Goal: Transaction & Acquisition: Book appointment/travel/reservation

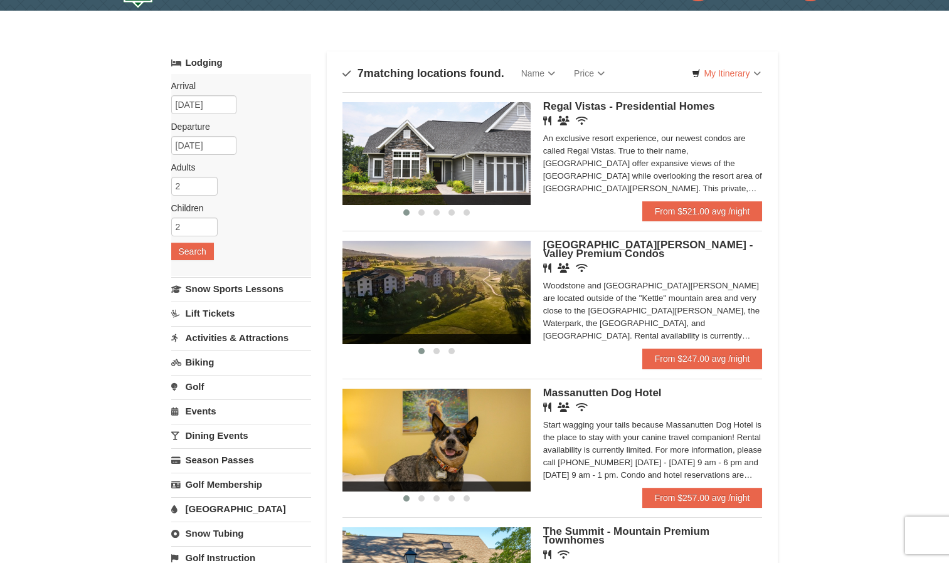
scroll to position [36, 0]
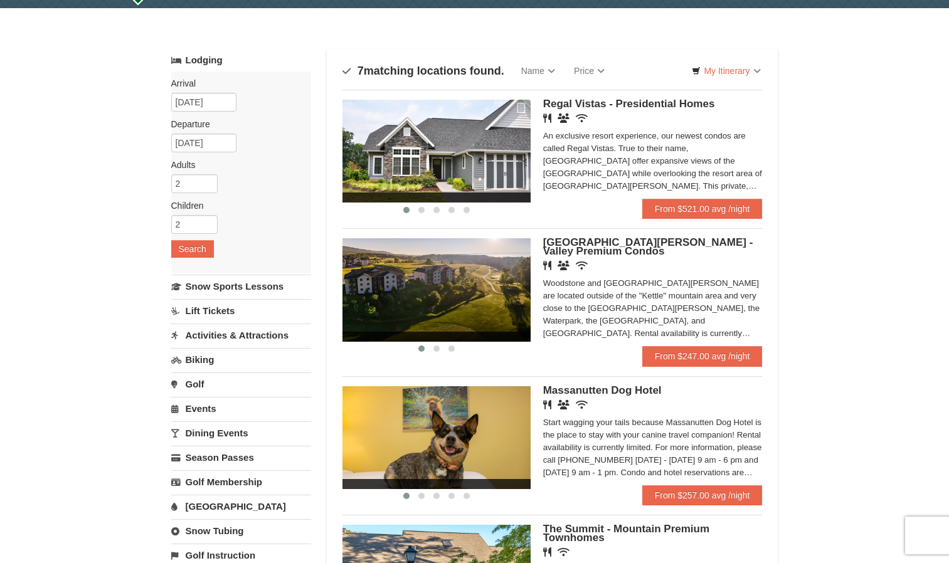
click at [517, 288] on img at bounding box center [436, 289] width 188 height 103
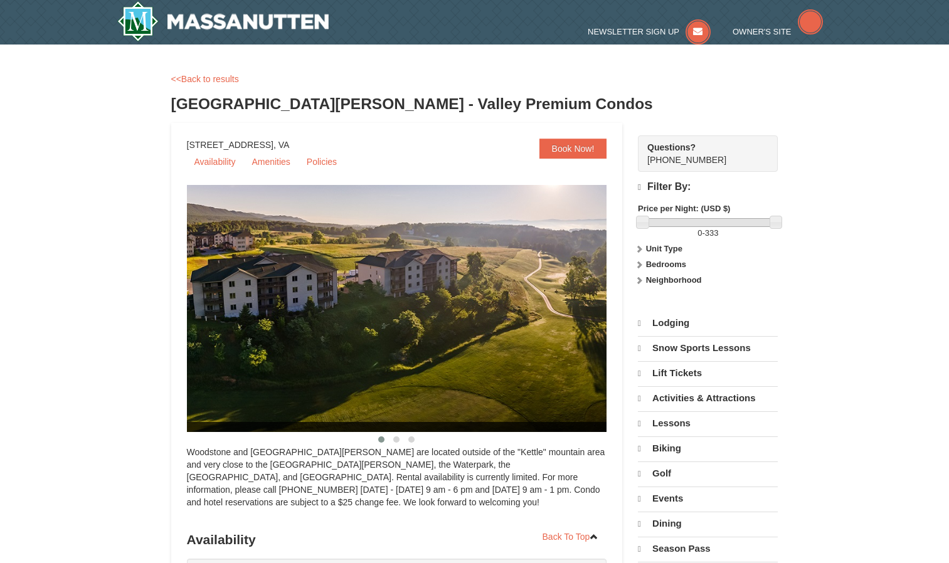
select select "10"
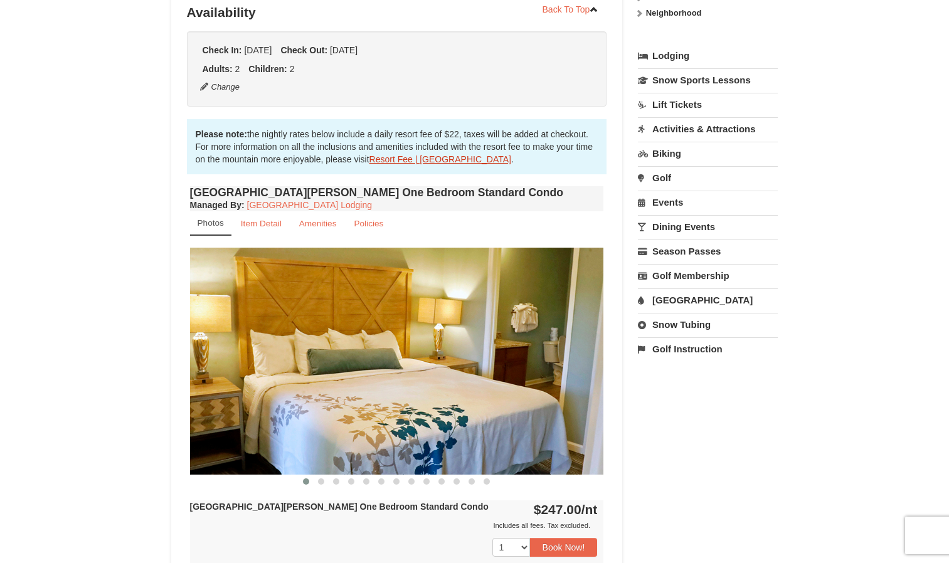
scroll to position [298, 0]
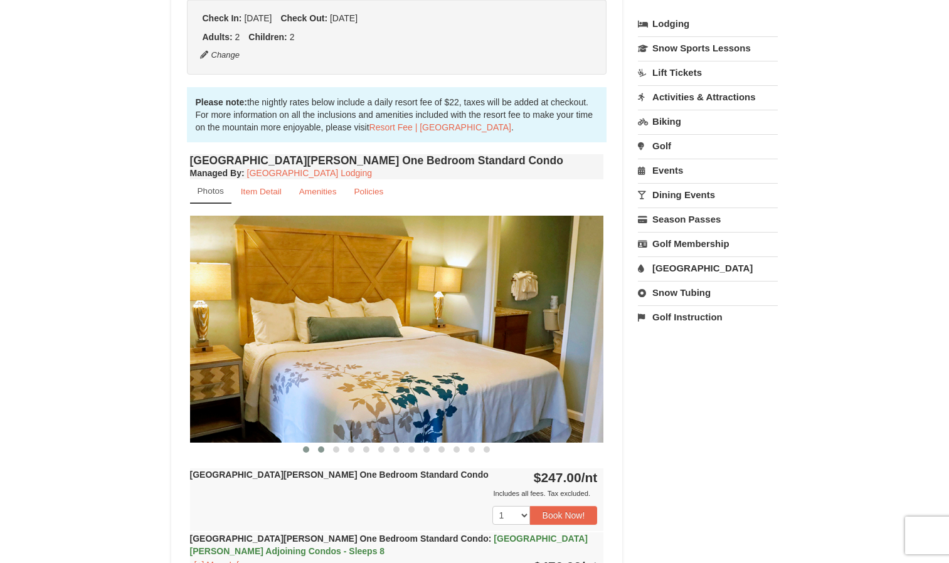
click at [319, 453] on button at bounding box center [320, 449] width 15 height 13
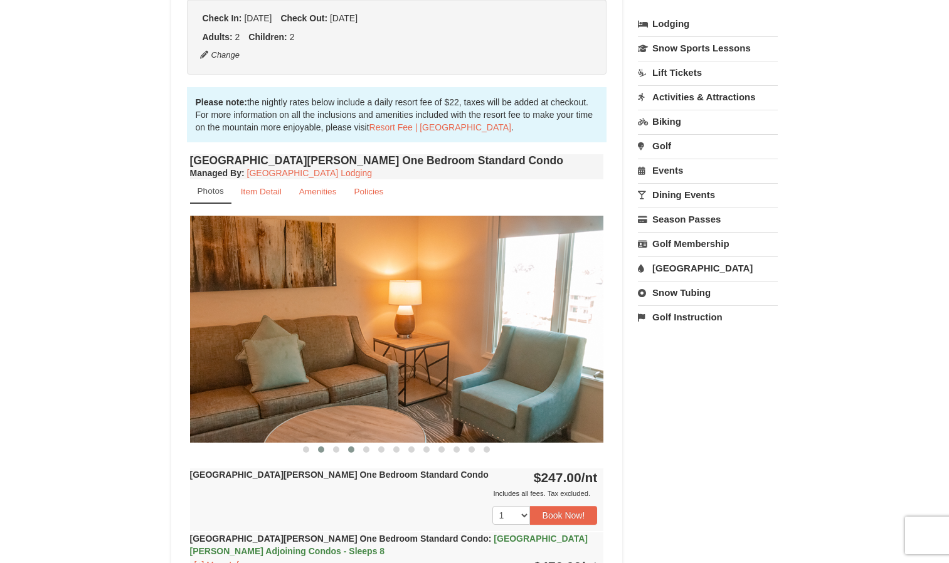
click at [351, 450] on span at bounding box center [351, 449] width 6 height 6
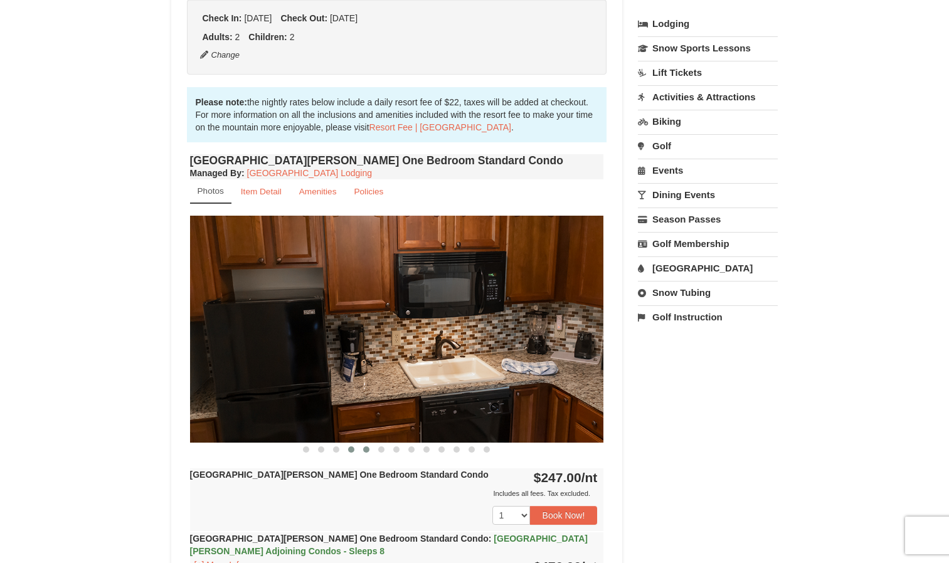
click at [371, 448] on button at bounding box center [366, 449] width 15 height 13
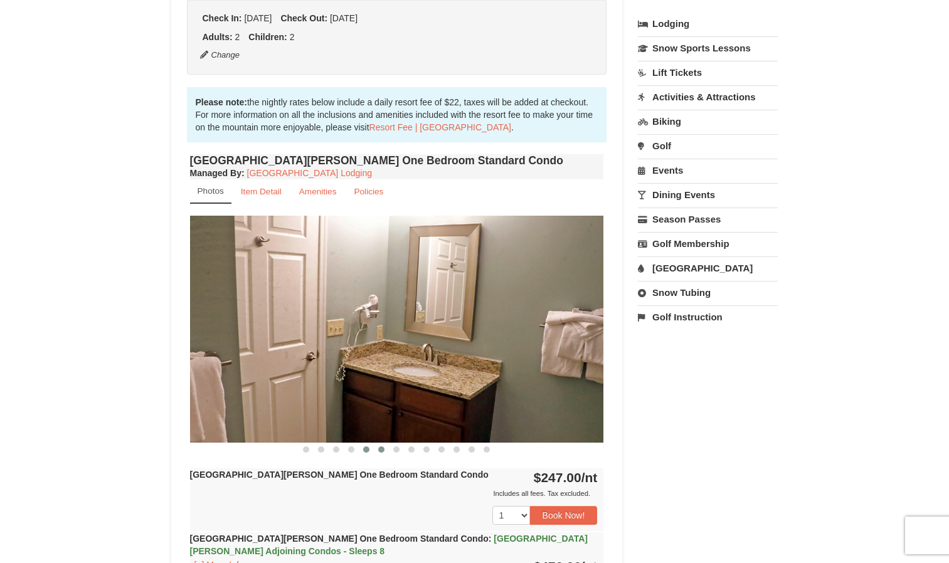
click at [387, 453] on button at bounding box center [381, 449] width 15 height 13
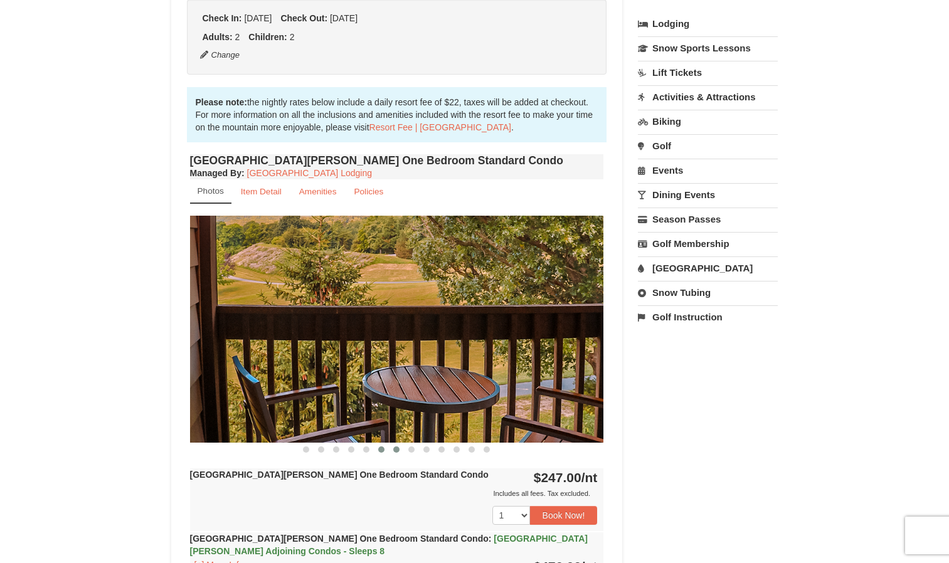
click at [401, 453] on button at bounding box center [396, 449] width 15 height 13
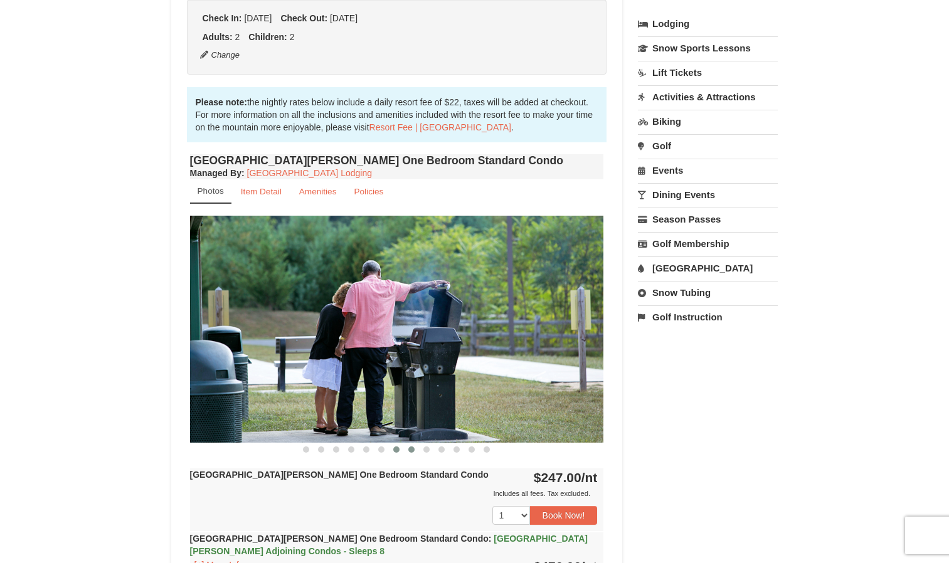
click at [412, 451] on span at bounding box center [411, 449] width 6 height 6
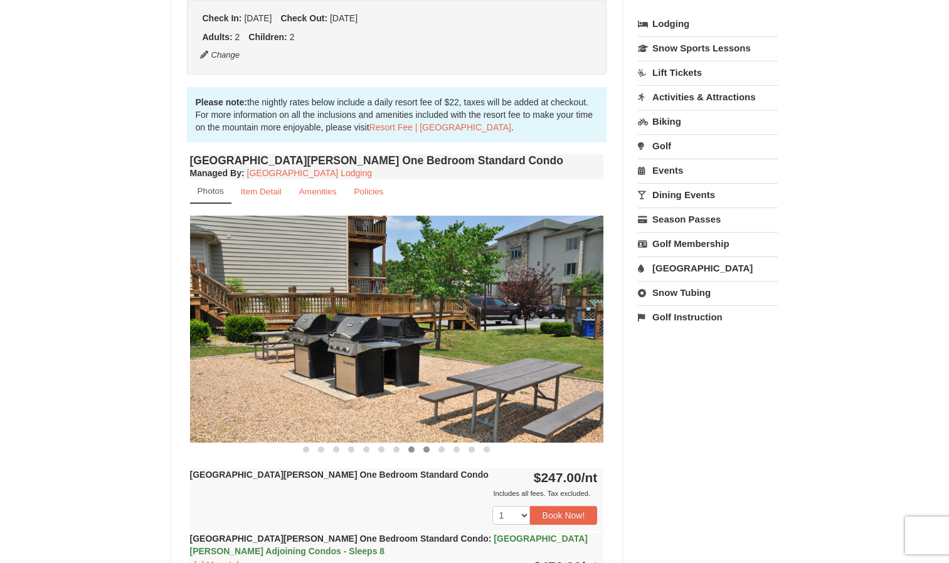
click at [428, 450] on span at bounding box center [426, 449] width 6 height 6
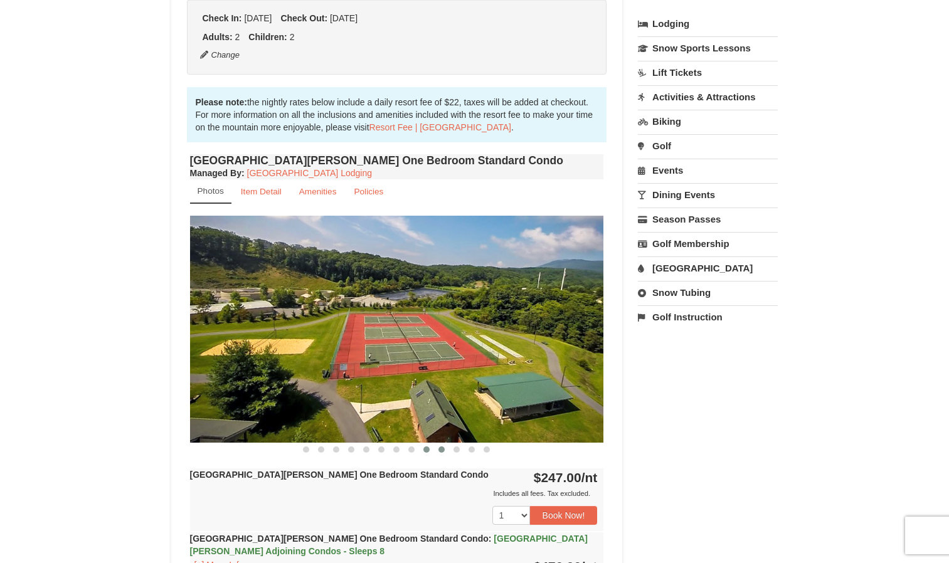
click at [448, 455] on button at bounding box center [441, 449] width 15 height 13
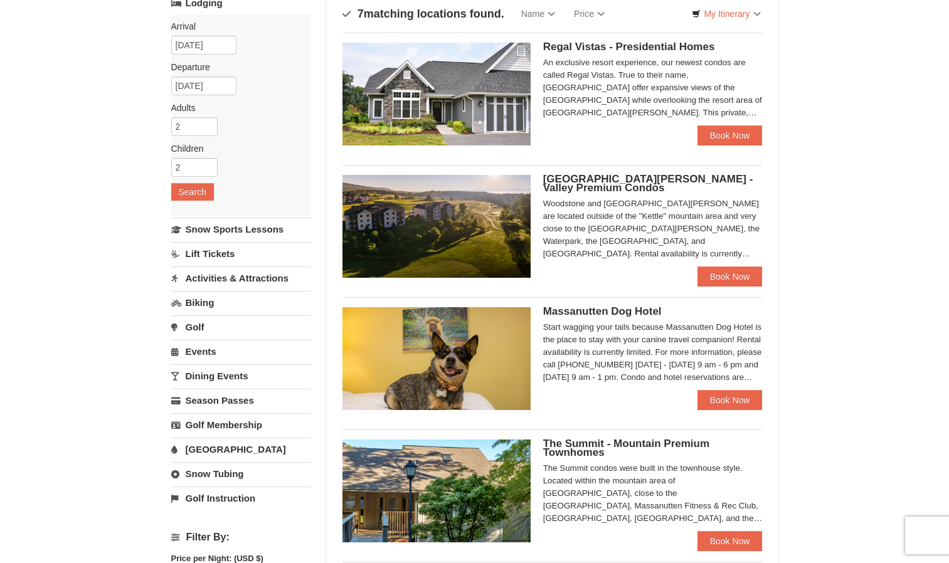
scroll to position [93, 0]
click at [714, 133] on link "Book Now" at bounding box center [729, 135] width 65 height 20
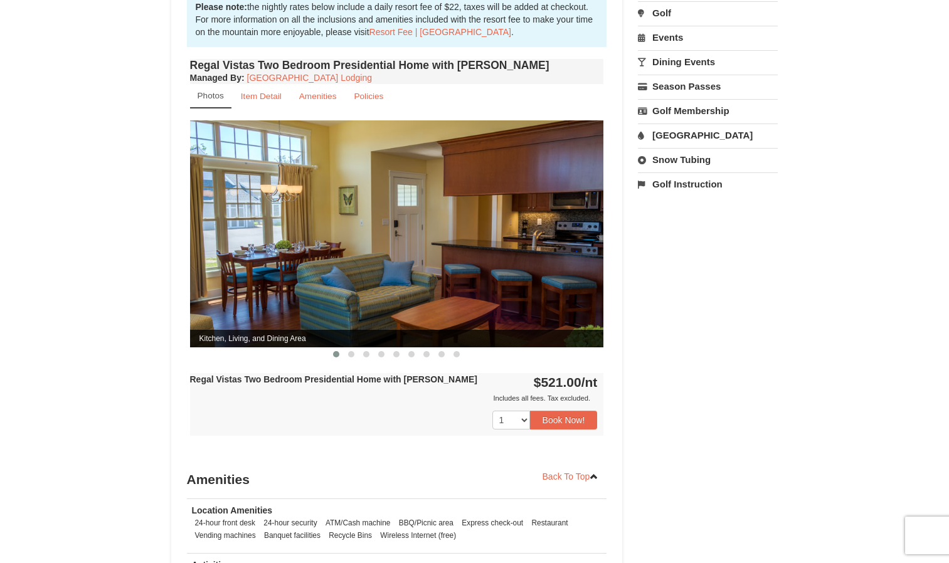
scroll to position [425, 0]
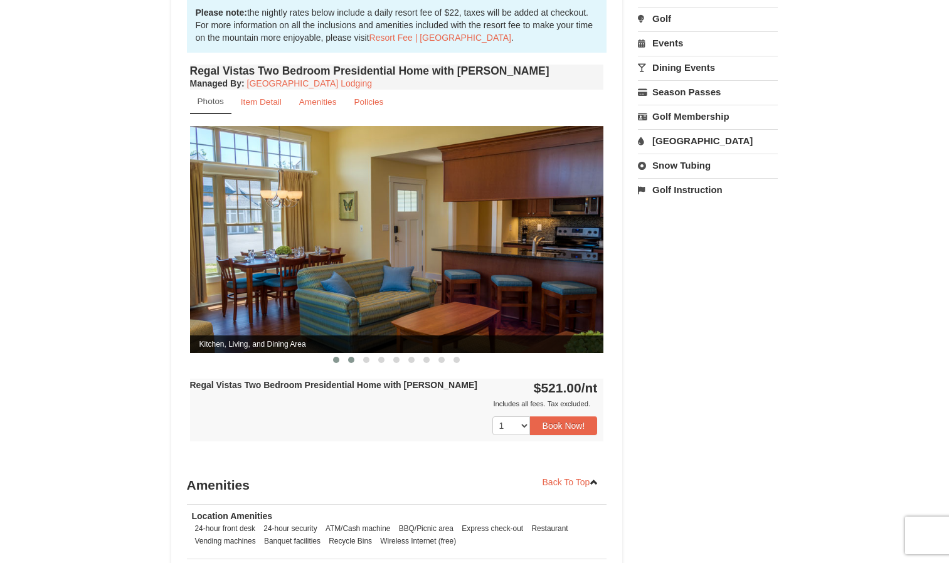
click at [350, 357] on span at bounding box center [351, 360] width 6 height 6
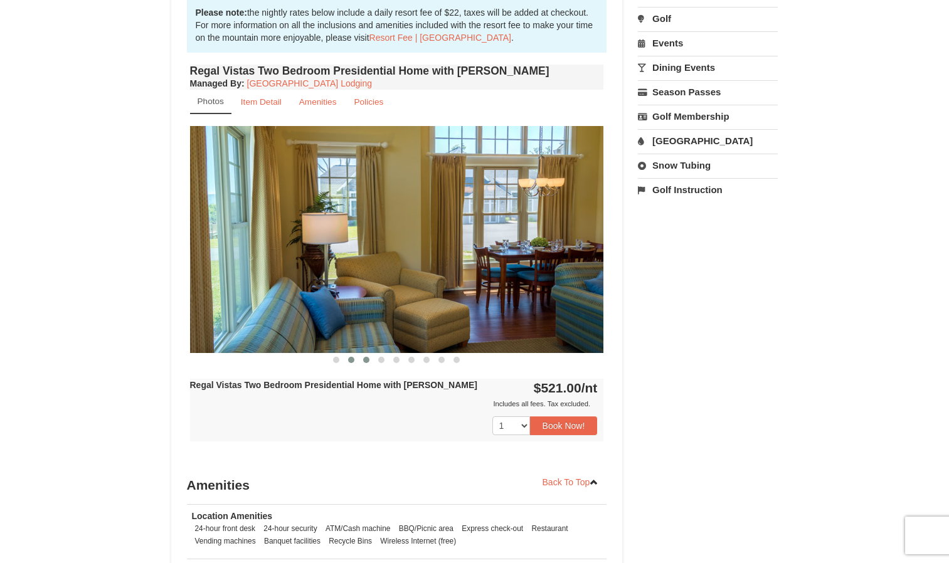
click at [362, 354] on button at bounding box center [366, 360] width 15 height 13
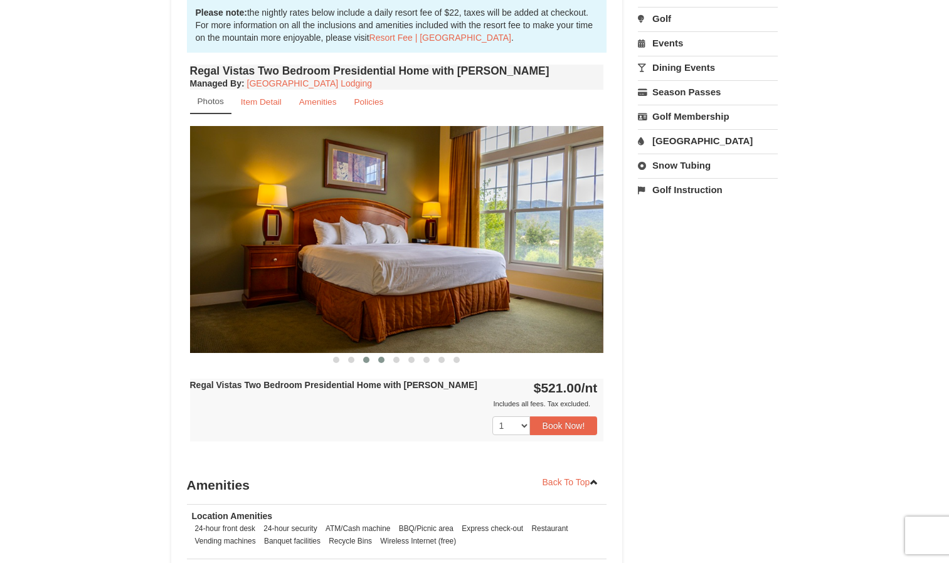
click at [380, 357] on span at bounding box center [381, 360] width 6 height 6
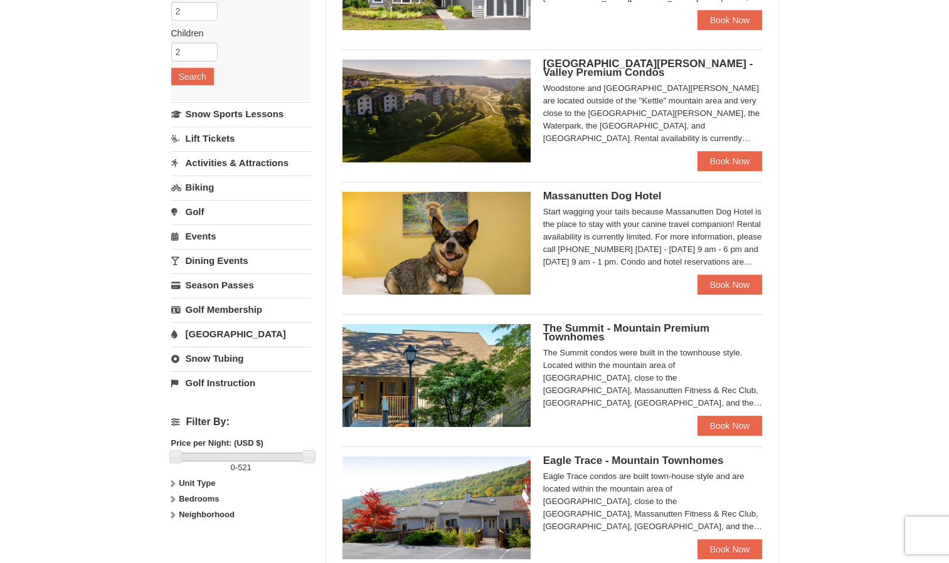
scroll to position [242, 0]
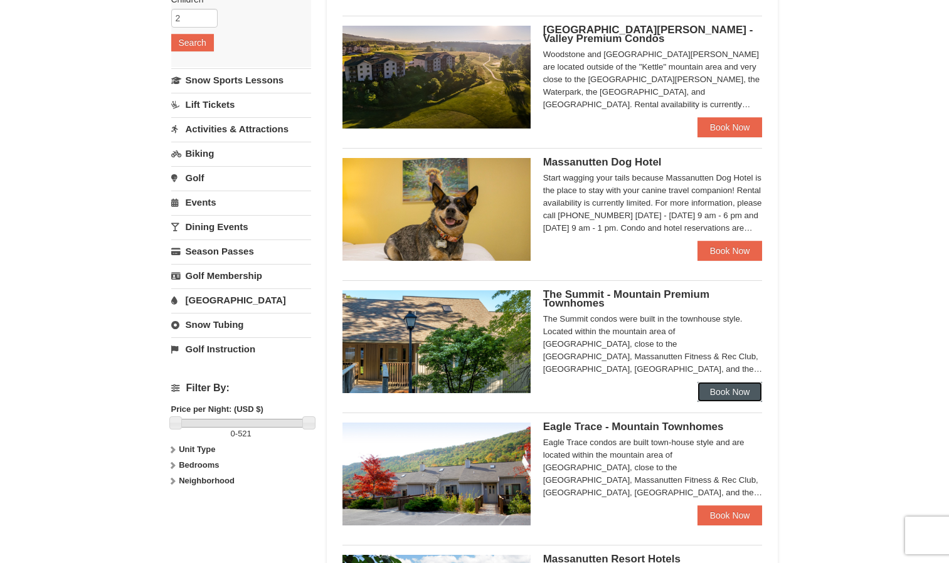
click at [747, 386] on link "Book Now" at bounding box center [729, 392] width 65 height 20
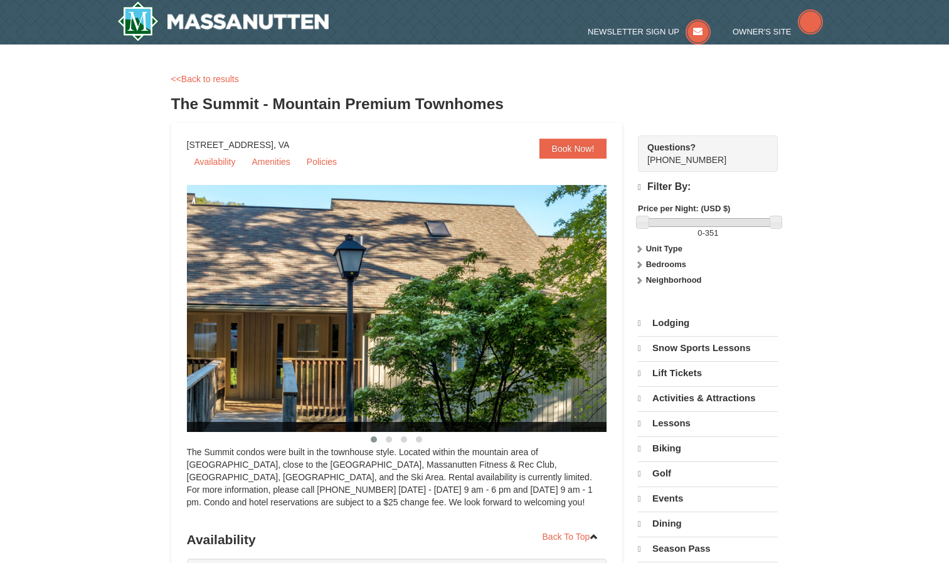
select select "10"
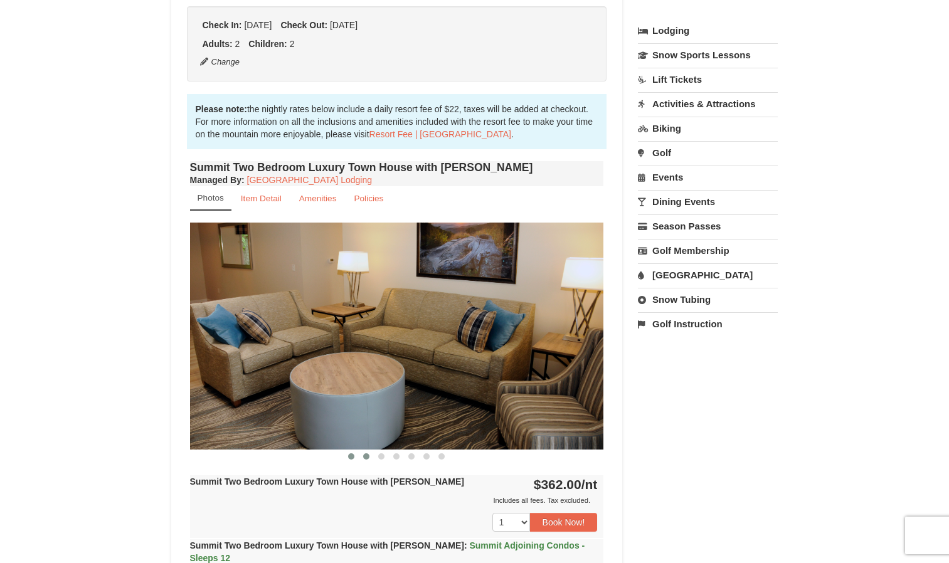
scroll to position [290, 0]
drag, startPoint x: 365, startPoint y: 453, endPoint x: 132, endPoint y: 394, distance: 240.6
drag, startPoint x: 132, startPoint y: 394, endPoint x: 36, endPoint y: 353, distance: 104.2
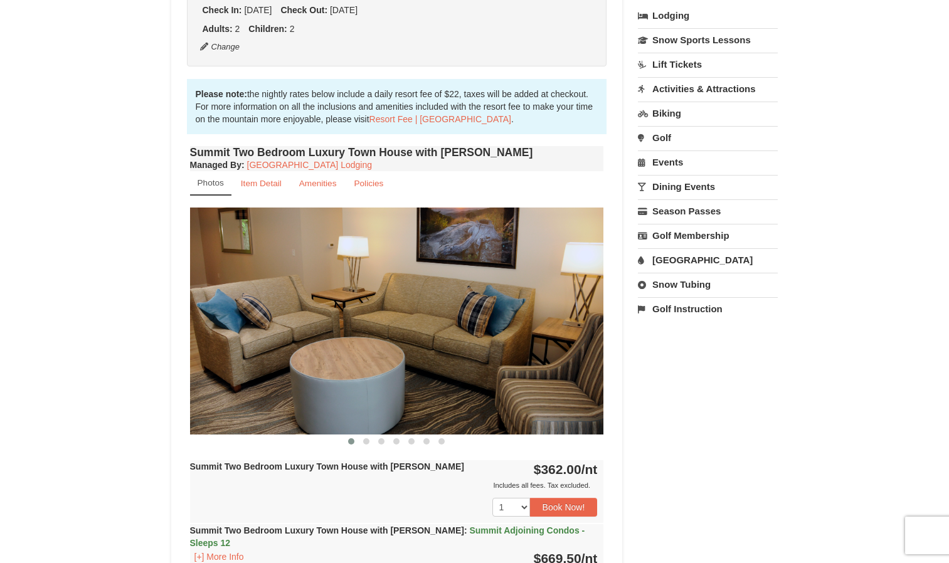
scroll to position [309, 0]
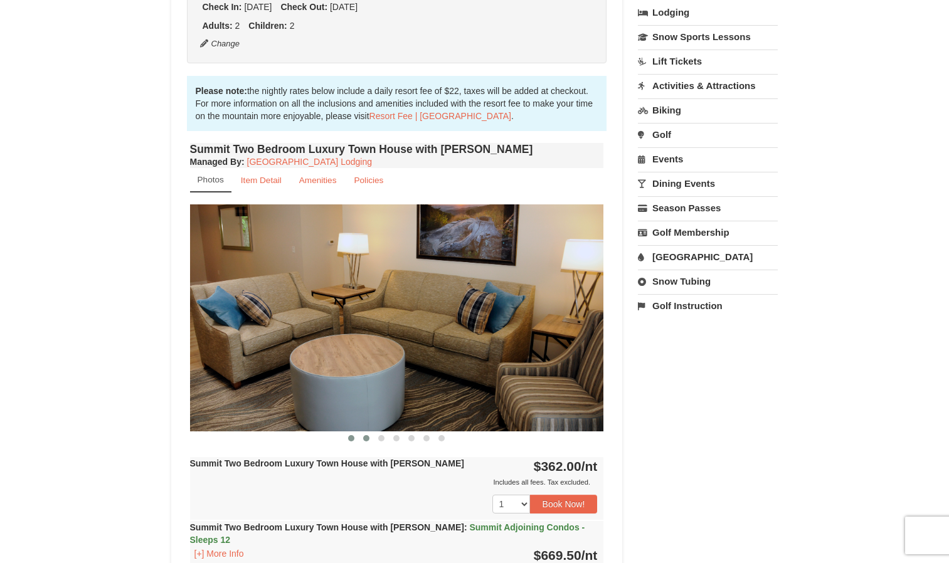
click at [364, 435] on span at bounding box center [366, 438] width 6 height 6
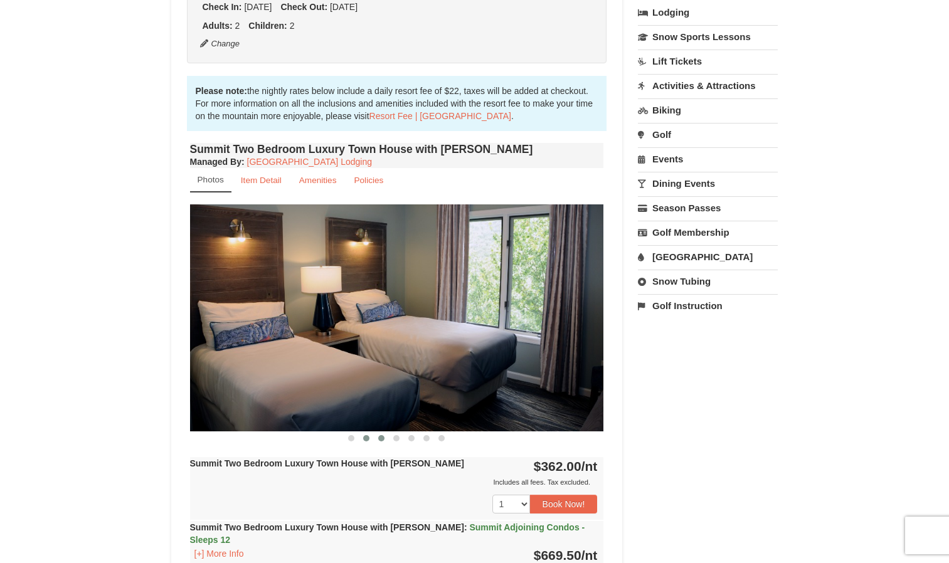
click at [377, 439] on button at bounding box center [381, 438] width 15 height 13
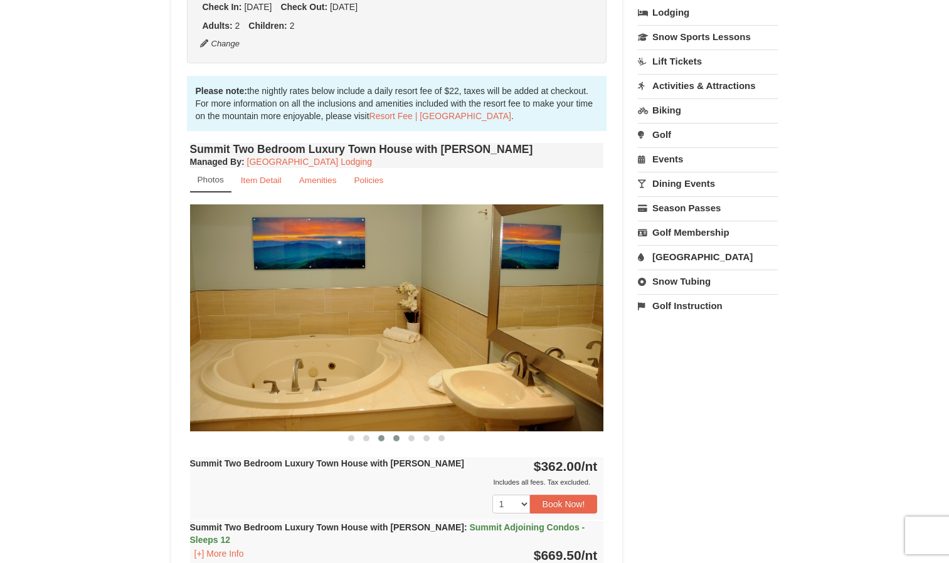
click at [397, 439] on span at bounding box center [396, 438] width 6 height 6
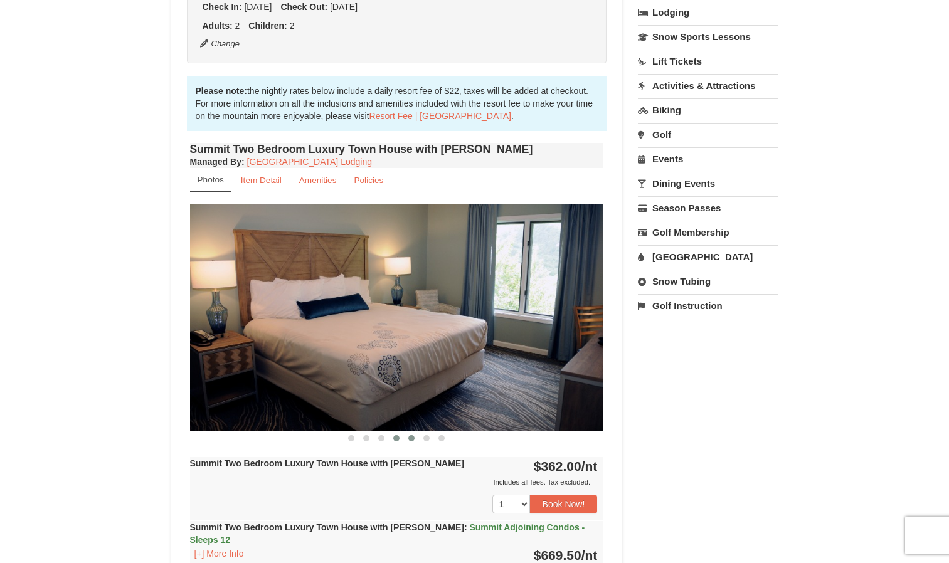
click at [408, 439] on button at bounding box center [411, 438] width 15 height 13
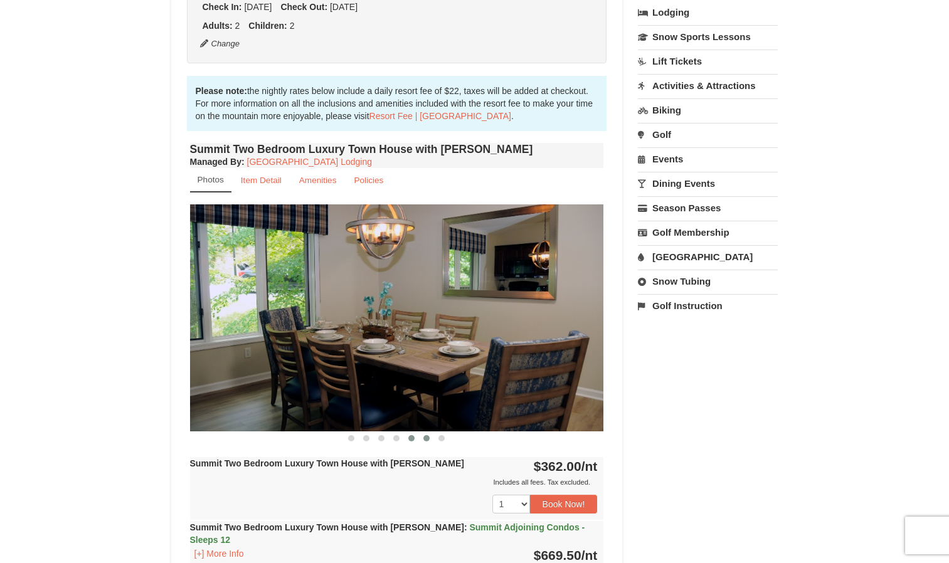
click at [426, 441] on span at bounding box center [426, 438] width 6 height 6
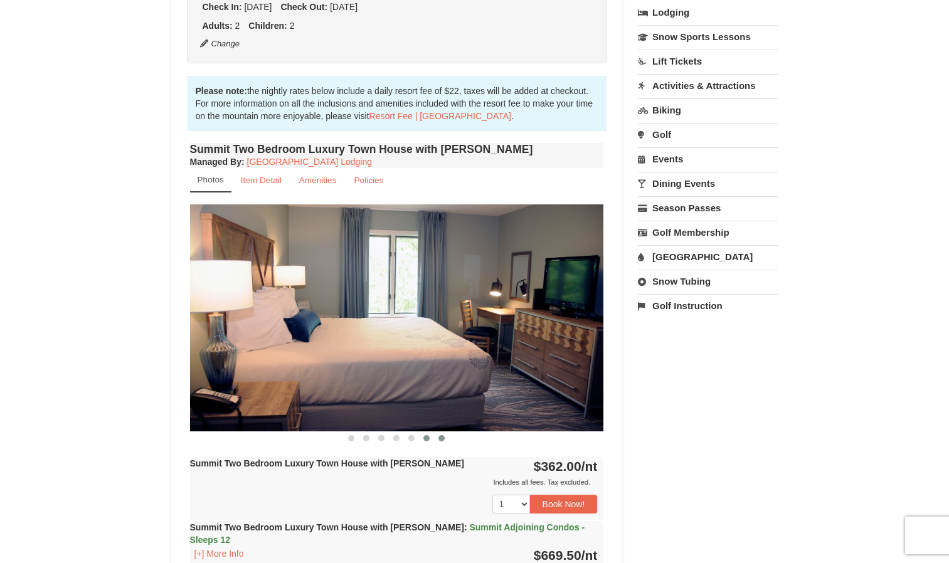
click at [440, 441] on button at bounding box center [441, 438] width 15 height 13
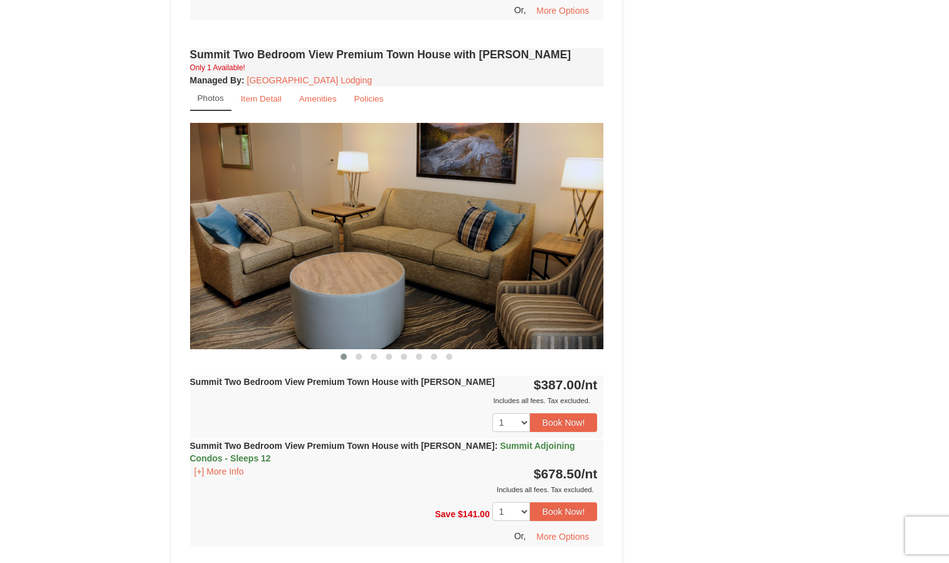
scroll to position [2969, 0]
click at [355, 351] on button at bounding box center [358, 357] width 15 height 13
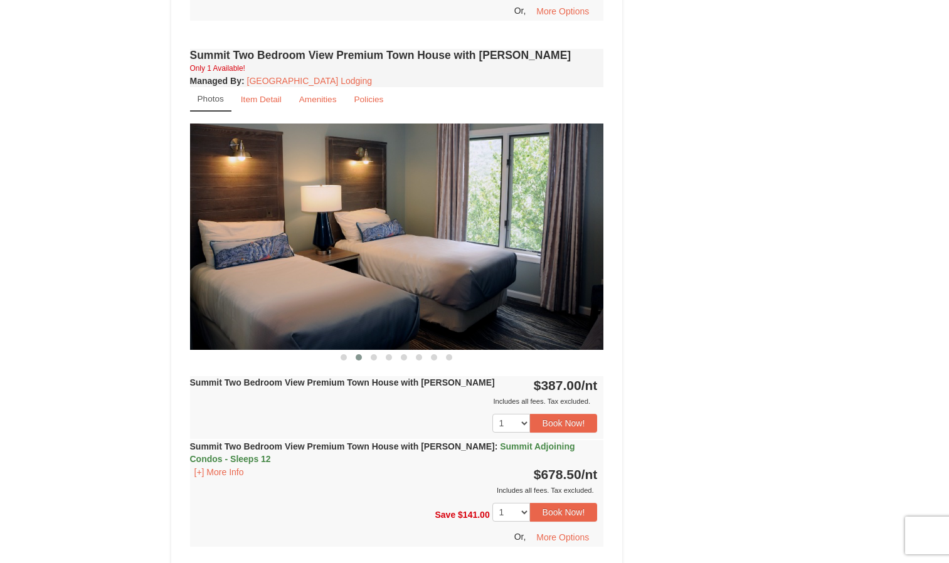
click at [364, 351] on button at bounding box center [358, 357] width 15 height 13
click at [376, 354] on span at bounding box center [374, 357] width 6 height 6
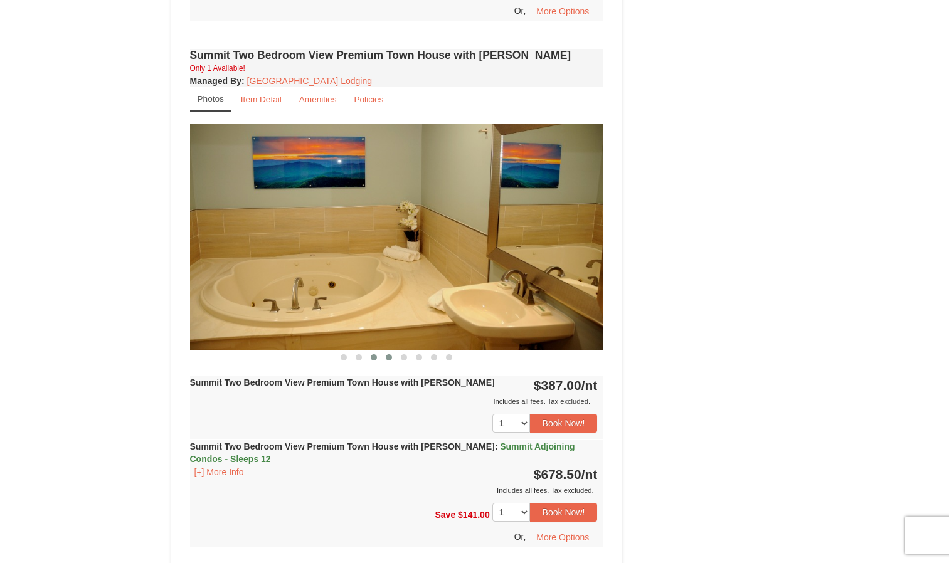
click at [386, 354] on span at bounding box center [389, 357] width 6 height 6
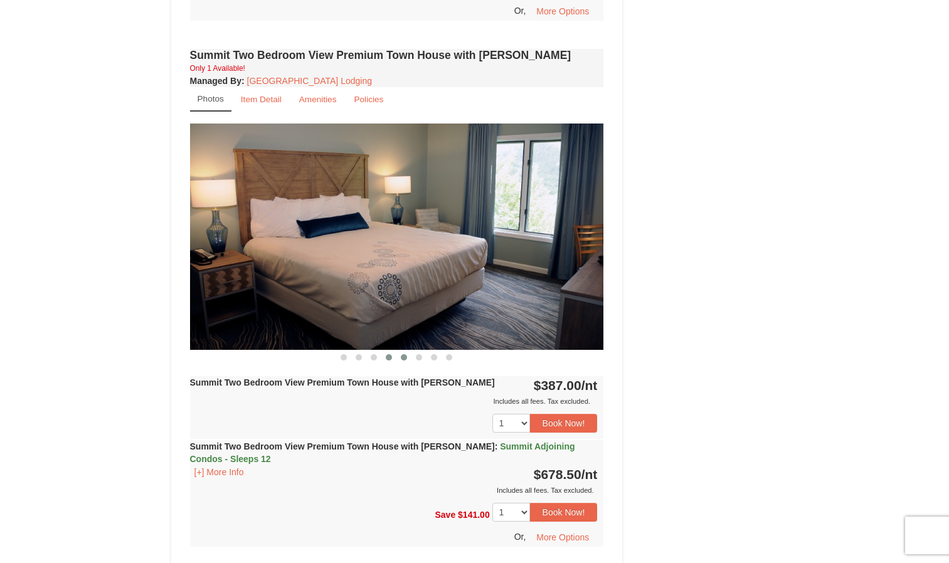
click at [403, 354] on span at bounding box center [404, 357] width 6 height 6
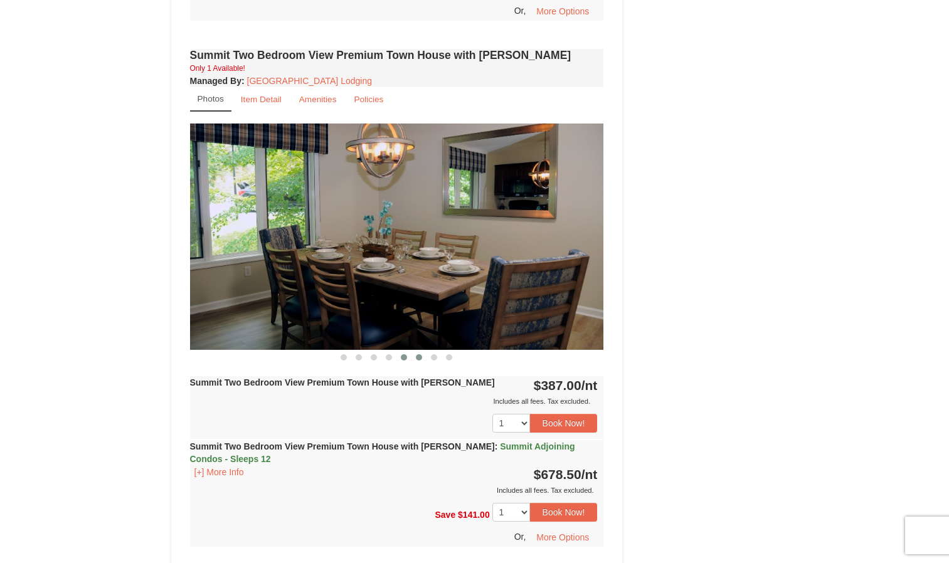
click at [420, 354] on span at bounding box center [419, 357] width 6 height 6
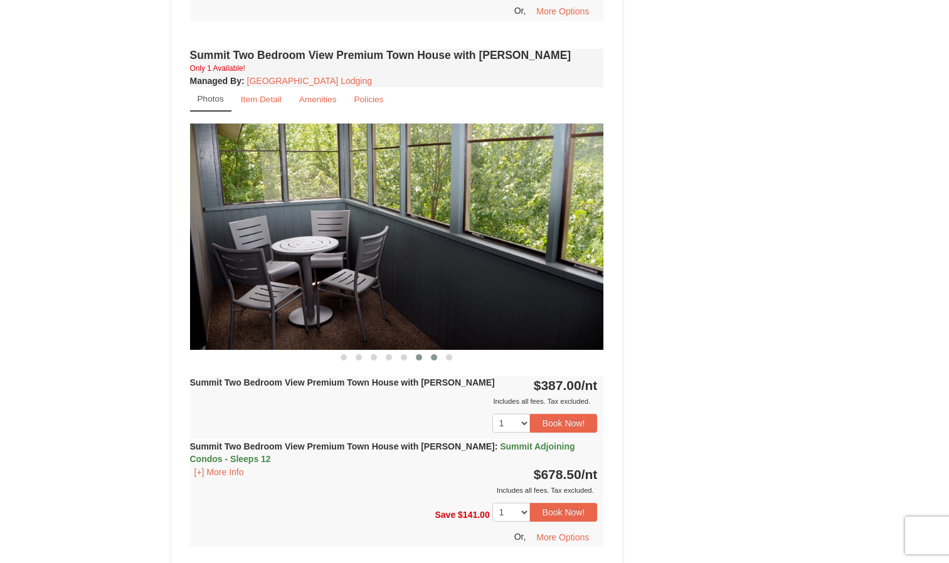
click at [433, 354] on span at bounding box center [434, 357] width 6 height 6
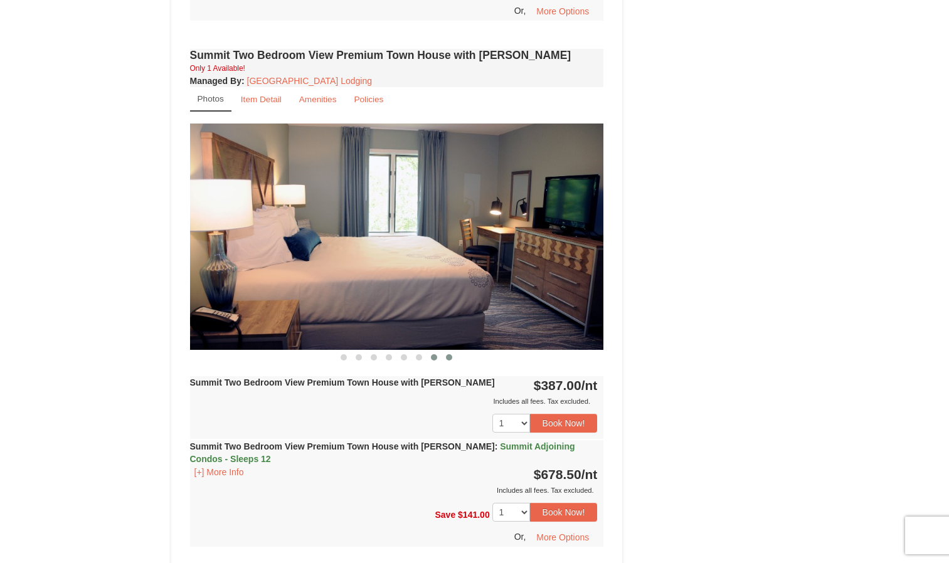
click at [455, 351] on button at bounding box center [448, 357] width 15 height 13
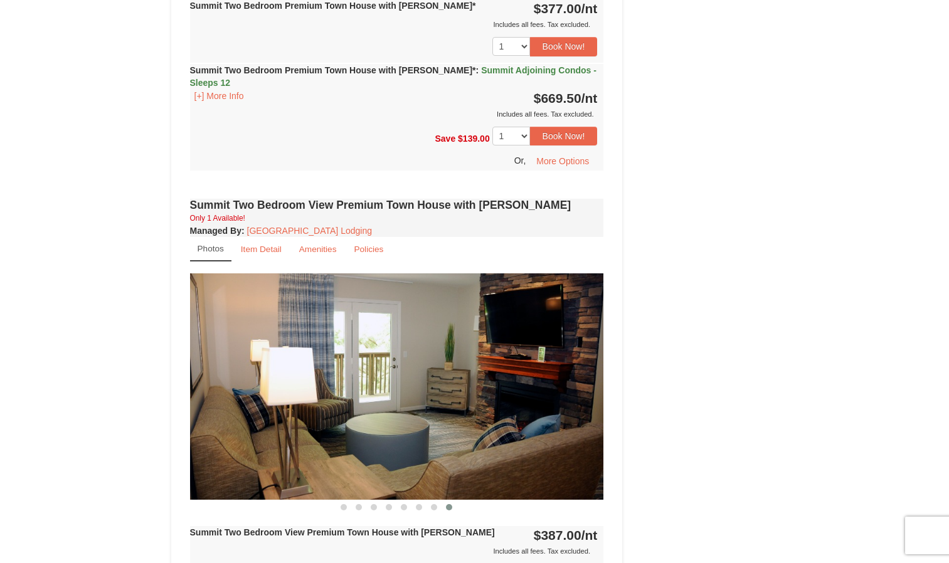
scroll to position [2819, 0]
click at [269, 244] on small "Item Detail" at bounding box center [261, 248] width 41 height 9
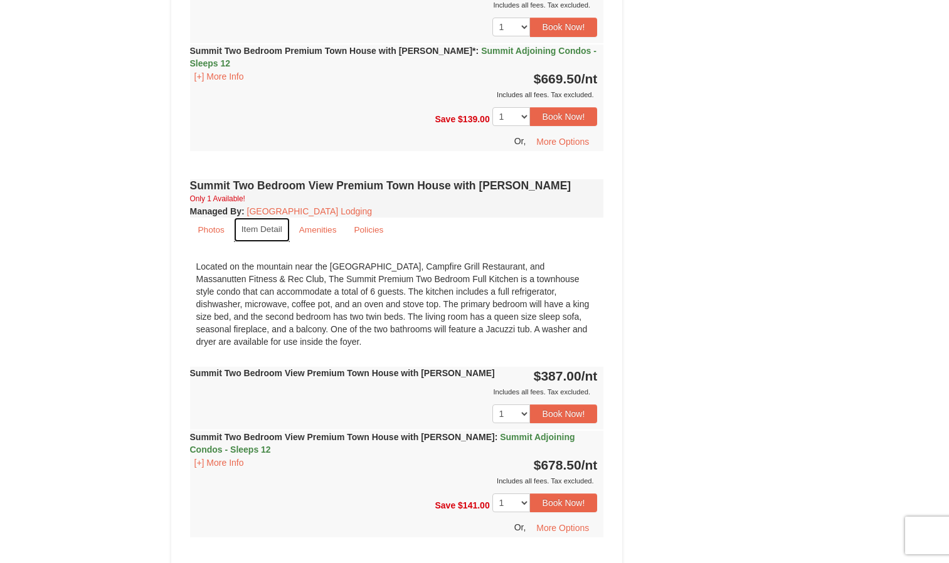
scroll to position [2750, 0]
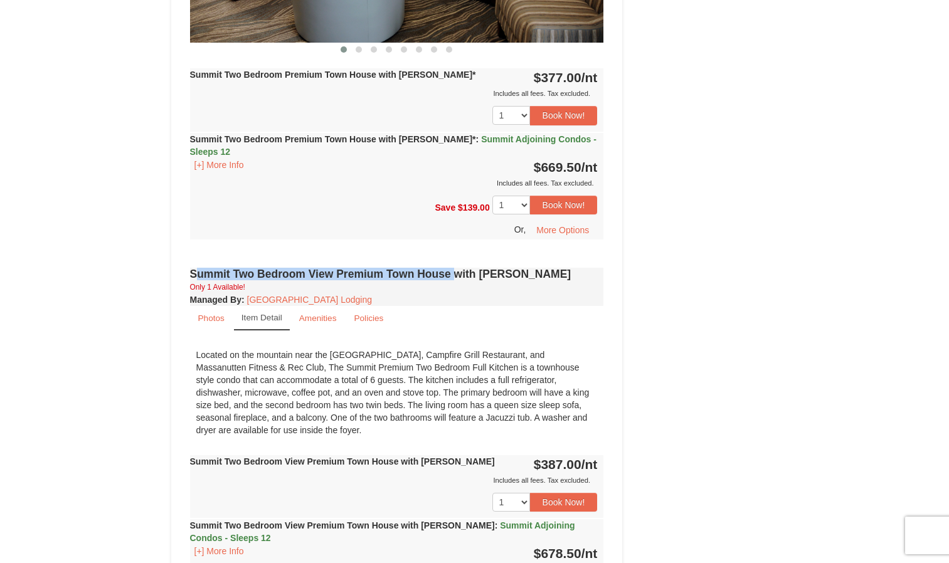
drag, startPoint x: 187, startPoint y: 234, endPoint x: 452, endPoint y: 236, distance: 264.6
click at [452, 265] on div "Summit Two Bedroom View Premium Town House with Jacuzzi Only 1 Available! Manag…" at bounding box center [397, 458] width 420 height 387
copy h4 "Summit Two Bedroom View Premium Town House"
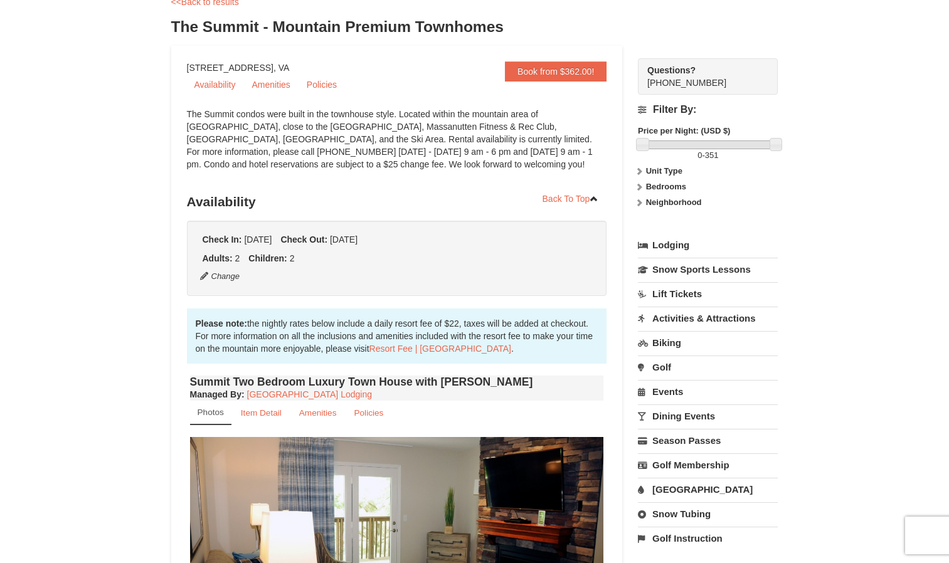
scroll to position [0, 0]
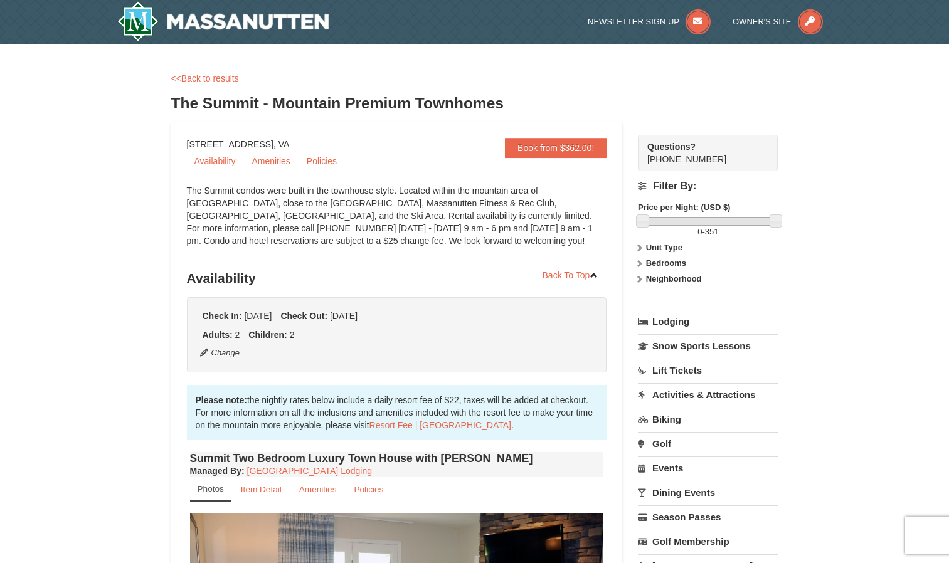
click at [210, 83] on div "<<Back to results" at bounding box center [474, 78] width 607 height 13
click at [208, 76] on link "<<Back to results" at bounding box center [205, 78] width 68 height 10
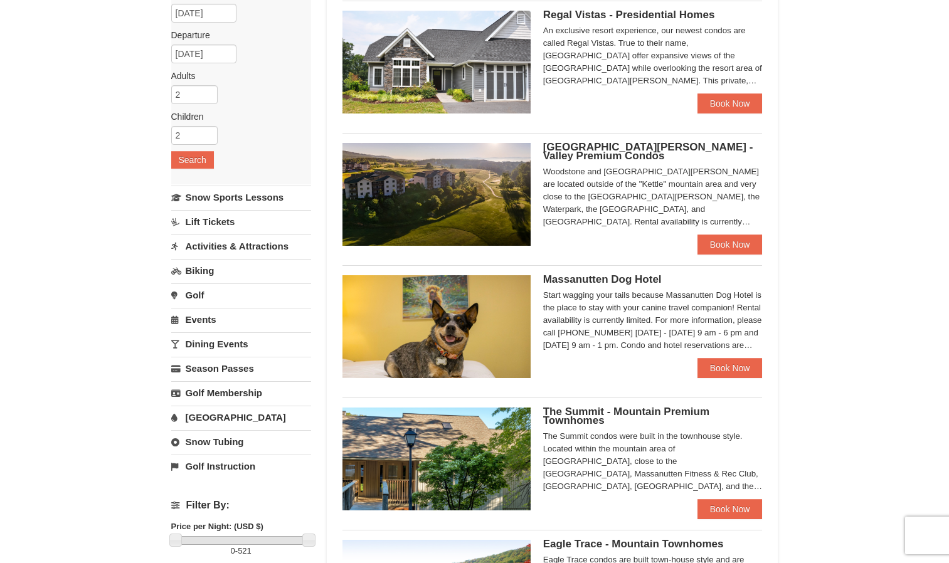
scroll to position [124, 0]
click at [581, 69] on div "An exclusive resort experience, our newest condos are called Regal Vistas. True…" at bounding box center [652, 56] width 219 height 63
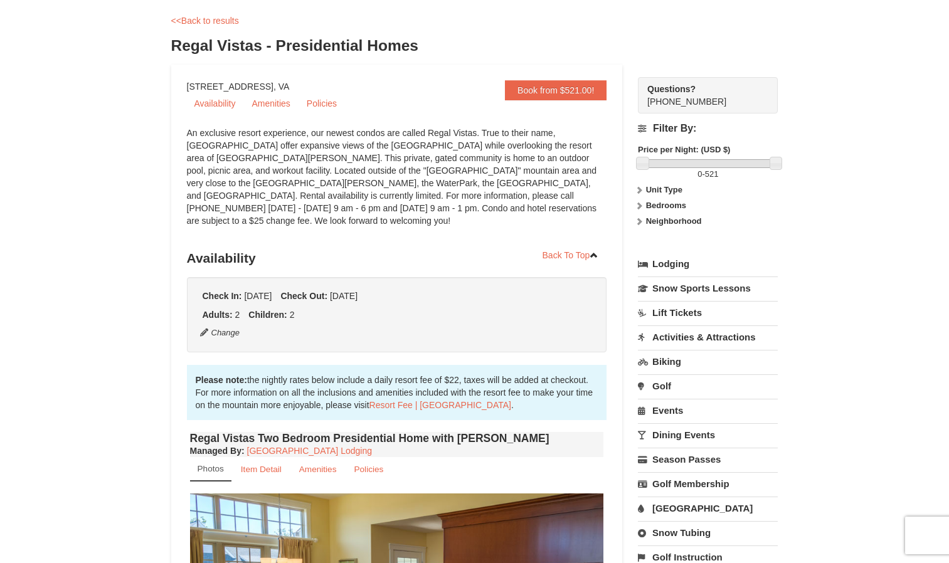
scroll to position [58, 0]
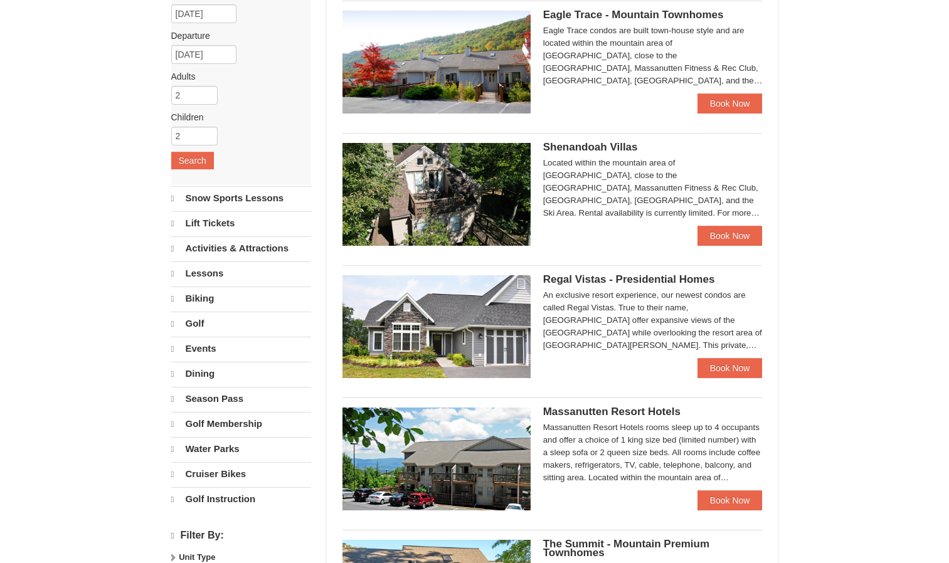
select select "10"
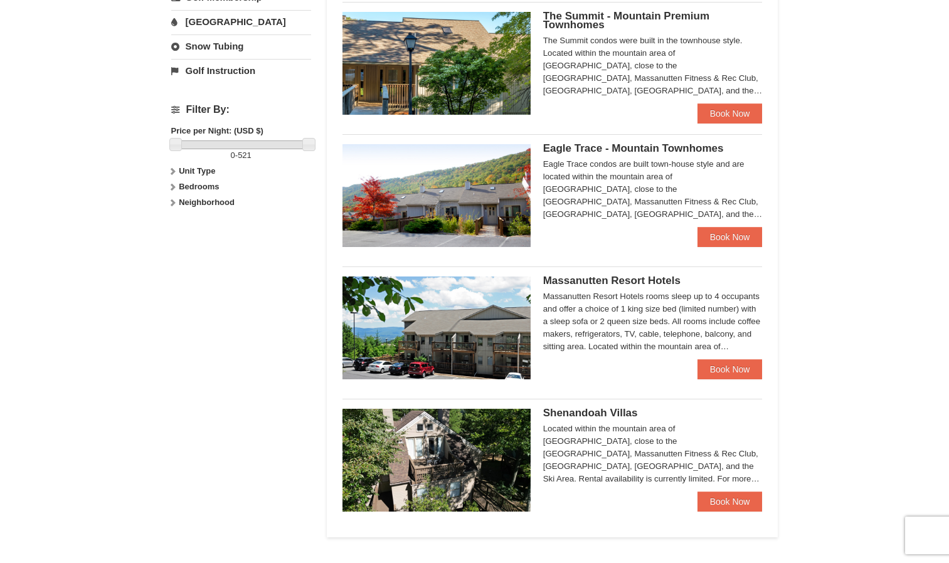
scroll to position [521, 0]
click at [458, 209] on img at bounding box center [436, 195] width 188 height 103
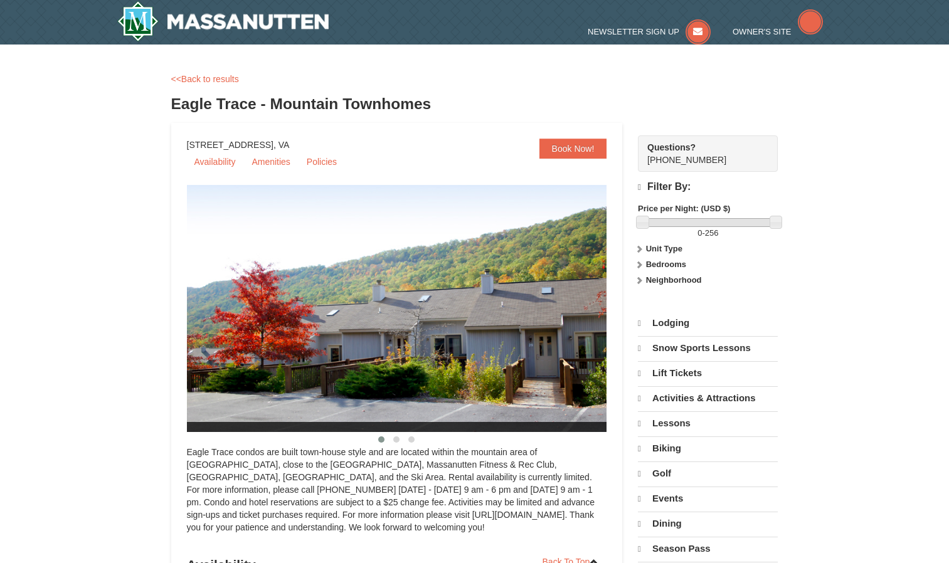
select select "10"
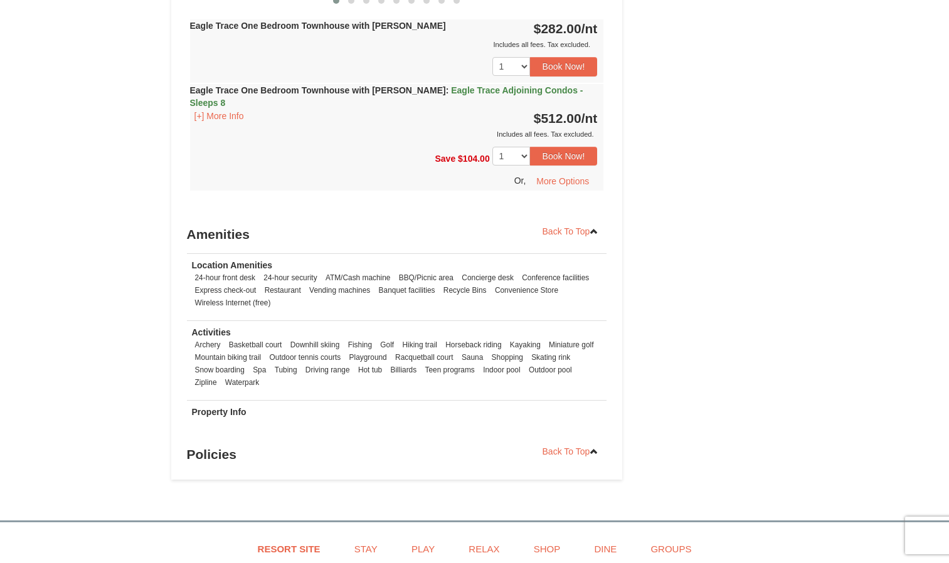
scroll to position [1530, 0]
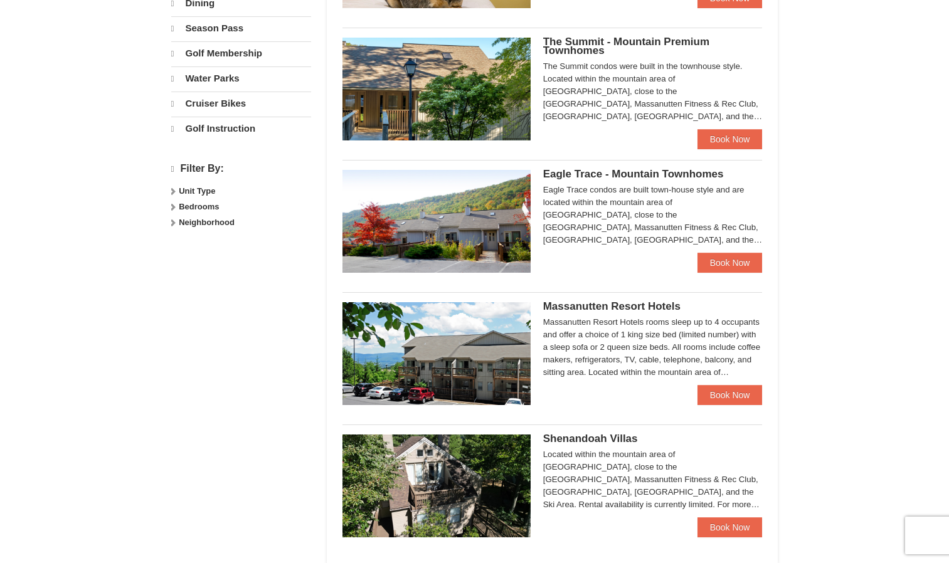
select select "10"
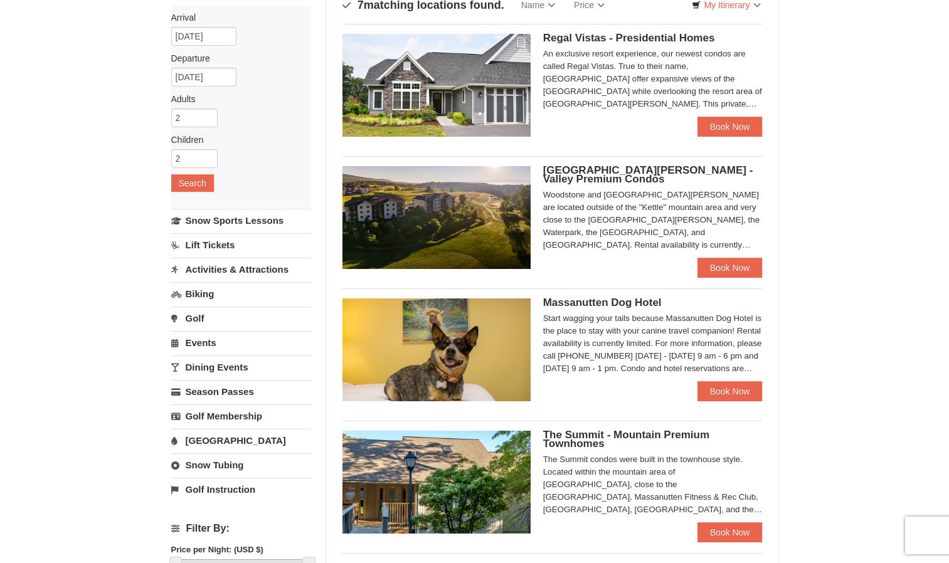
scroll to position [101, 0]
click at [500, 107] on img at bounding box center [436, 85] width 188 height 103
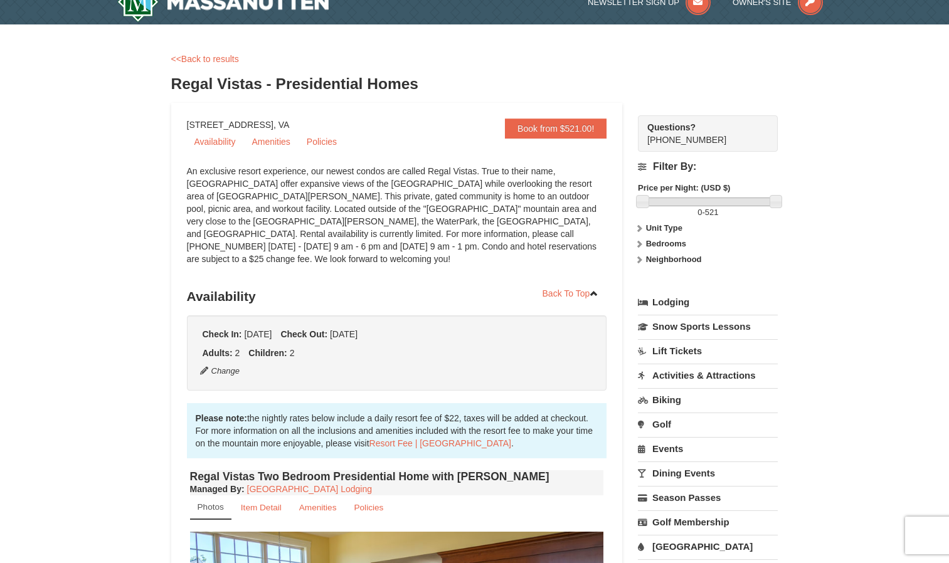
scroll to position [19, 0]
click at [270, 145] on link "Amenities" at bounding box center [270, 141] width 53 height 19
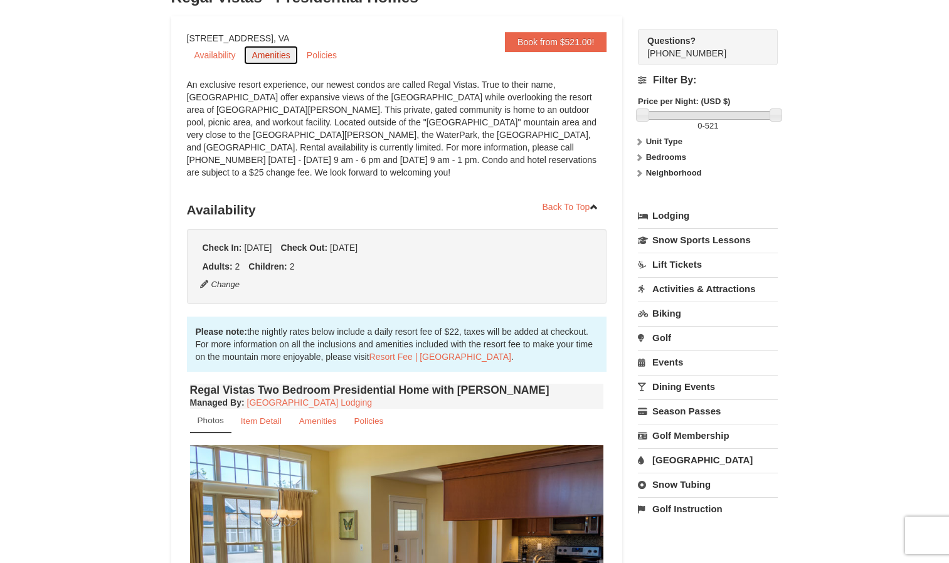
scroll to position [0, 0]
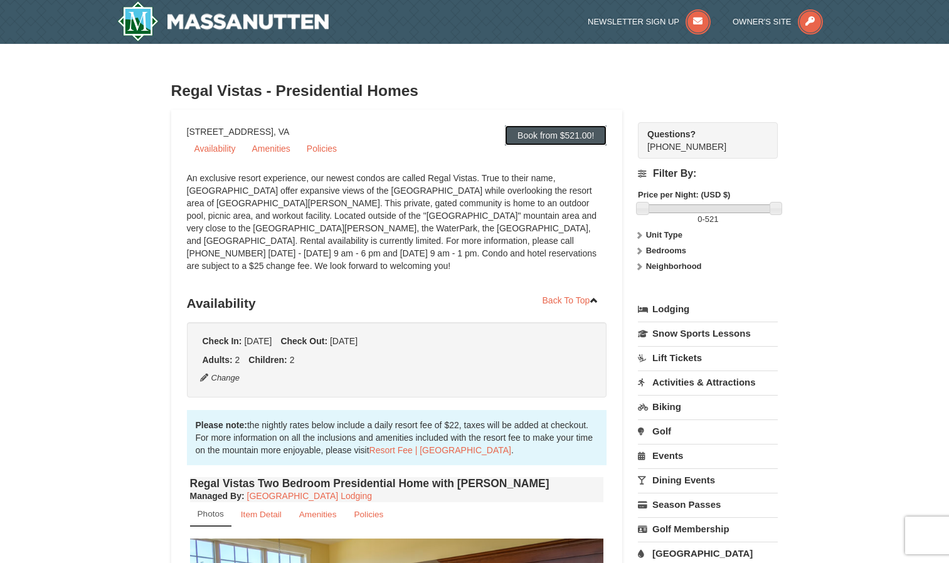
click at [545, 125] on link "Book from $521.00!" at bounding box center [556, 135] width 102 height 20
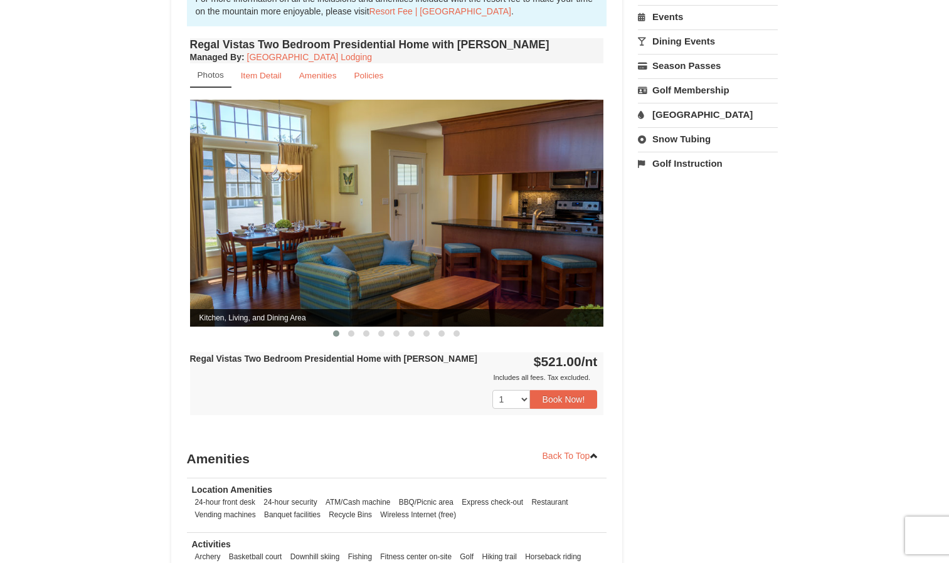
scroll to position [445, 0]
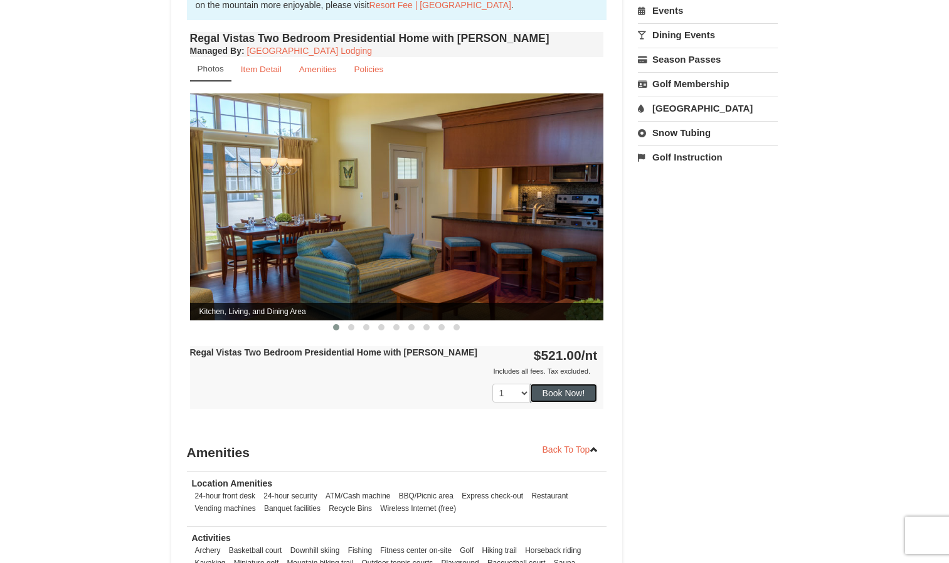
click at [554, 384] on button "Book Now!" at bounding box center [564, 393] width 68 height 19
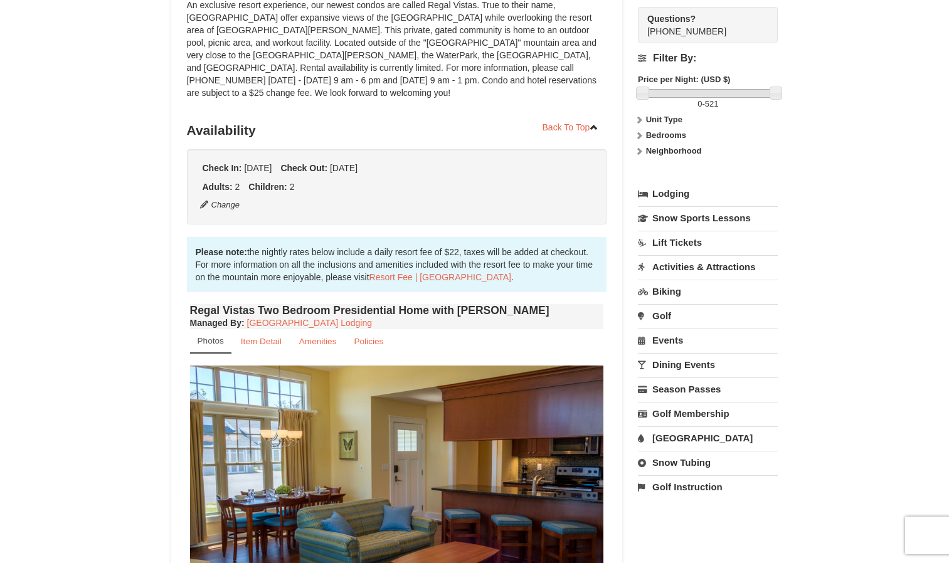
scroll to position [110, 0]
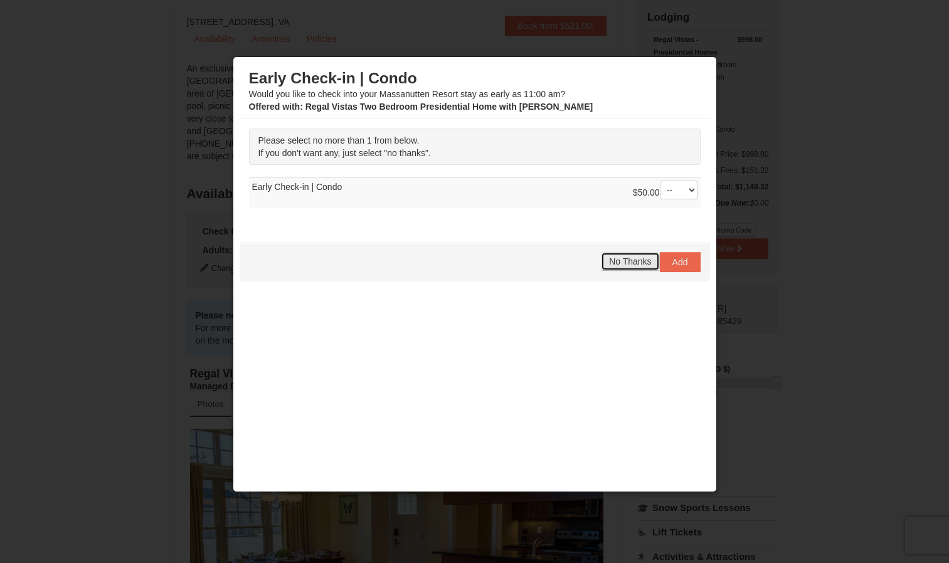
click at [624, 265] on span "No Thanks" at bounding box center [630, 261] width 42 height 10
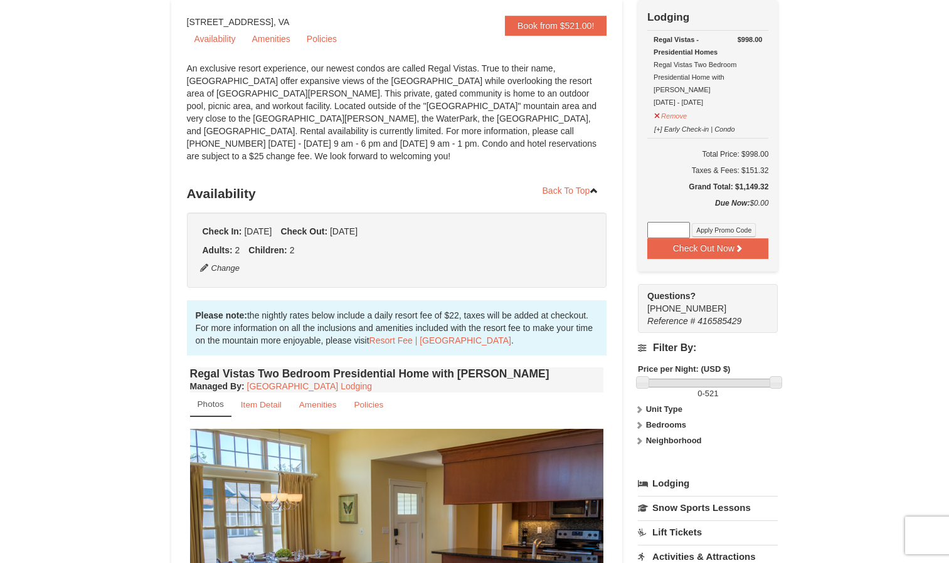
click at [673, 223] on input at bounding box center [668, 230] width 43 height 16
type input "military10"
click at [721, 223] on button "Apply Promo Code" at bounding box center [724, 230] width 64 height 14
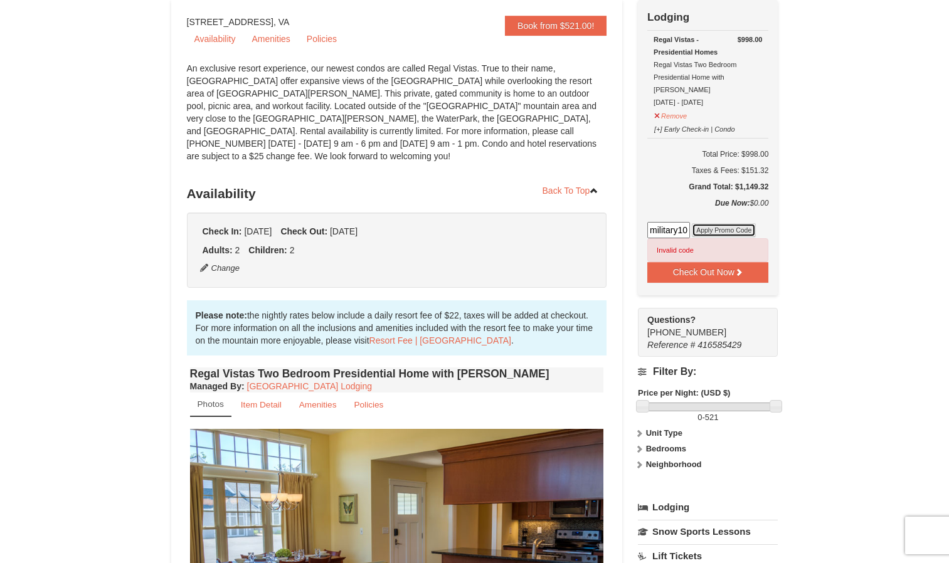
click at [721, 223] on button "Apply Promo Code" at bounding box center [724, 230] width 64 height 14
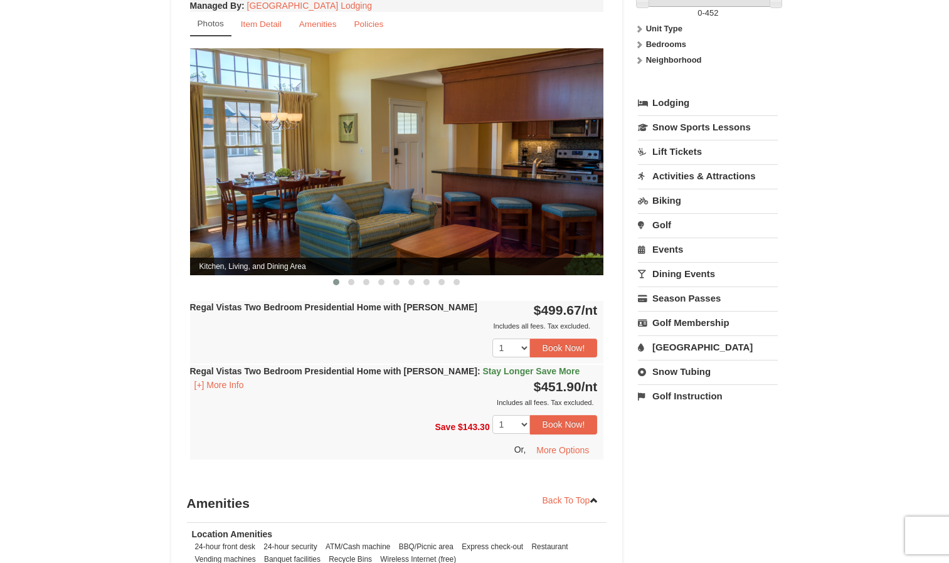
scroll to position [491, 0]
click at [222, 377] on button "[+] More Info" at bounding box center [219, 384] width 58 height 14
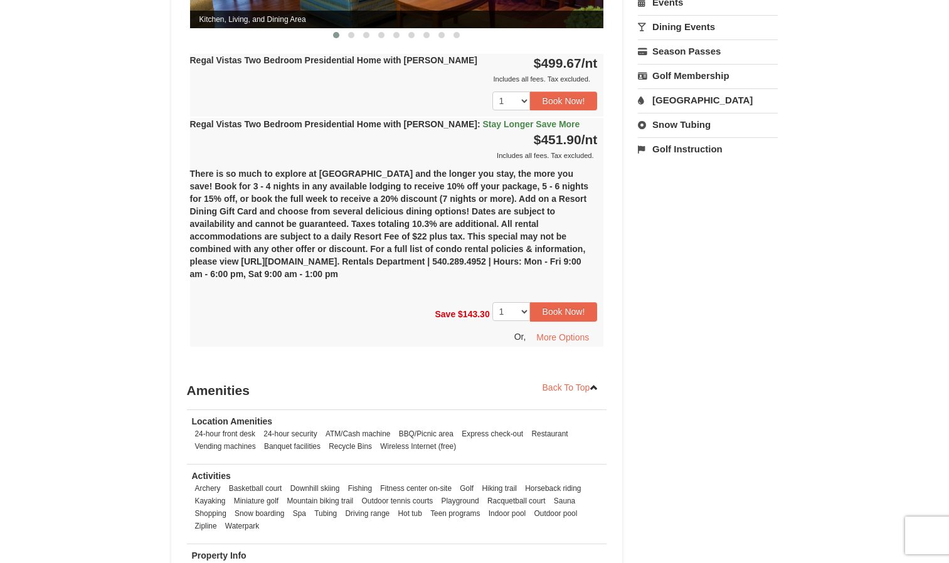
scroll to position [738, 0]
click at [578, 302] on button "Book Now!" at bounding box center [564, 311] width 68 height 19
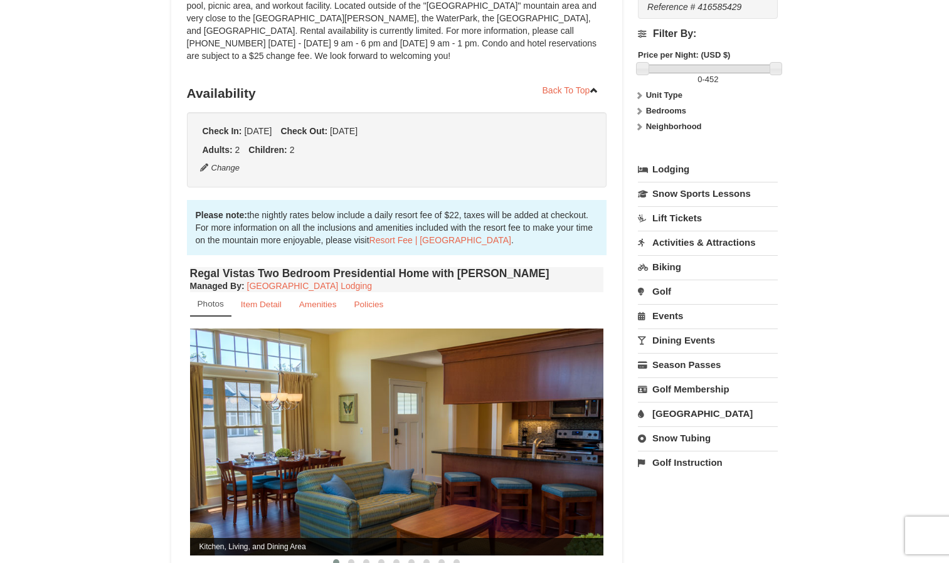
scroll to position [110, 0]
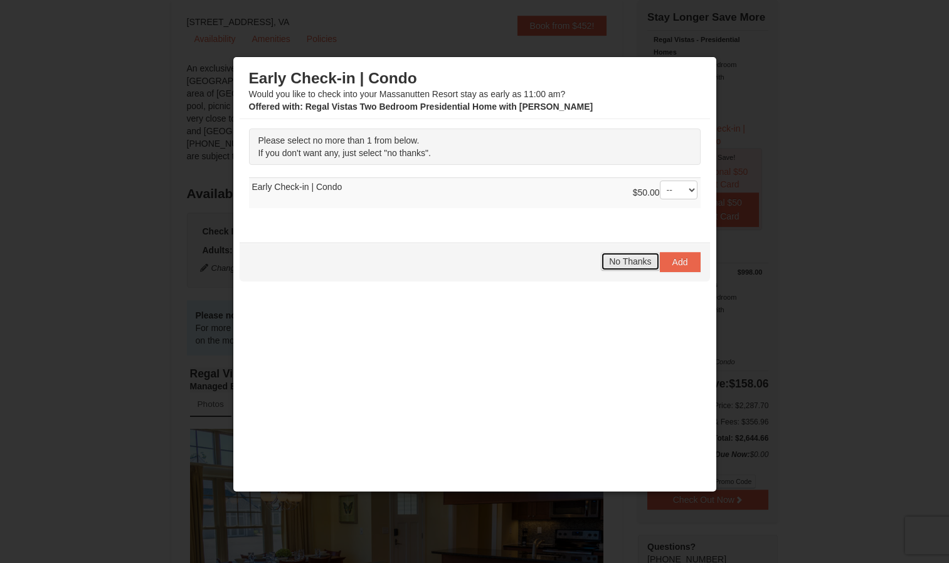
click at [621, 264] on span "No Thanks" at bounding box center [630, 261] width 42 height 10
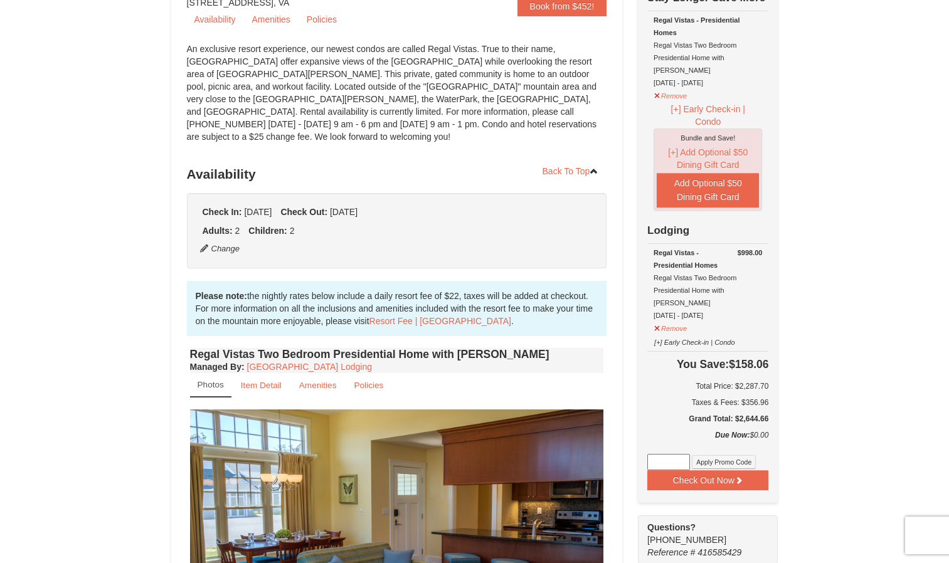
scroll to position [130, 0]
click at [669, 318] on button "Remove" at bounding box center [670, 326] width 34 height 16
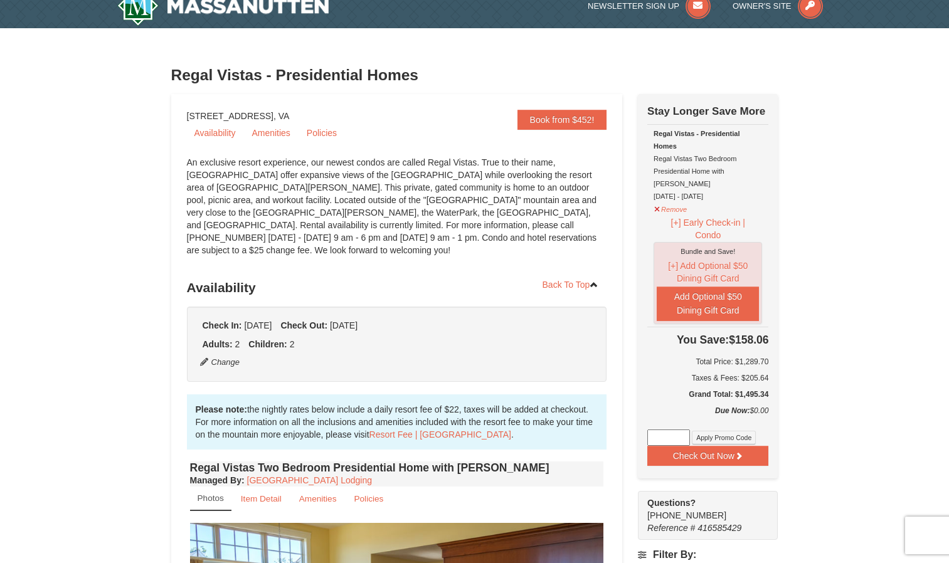
scroll to position [0, 0]
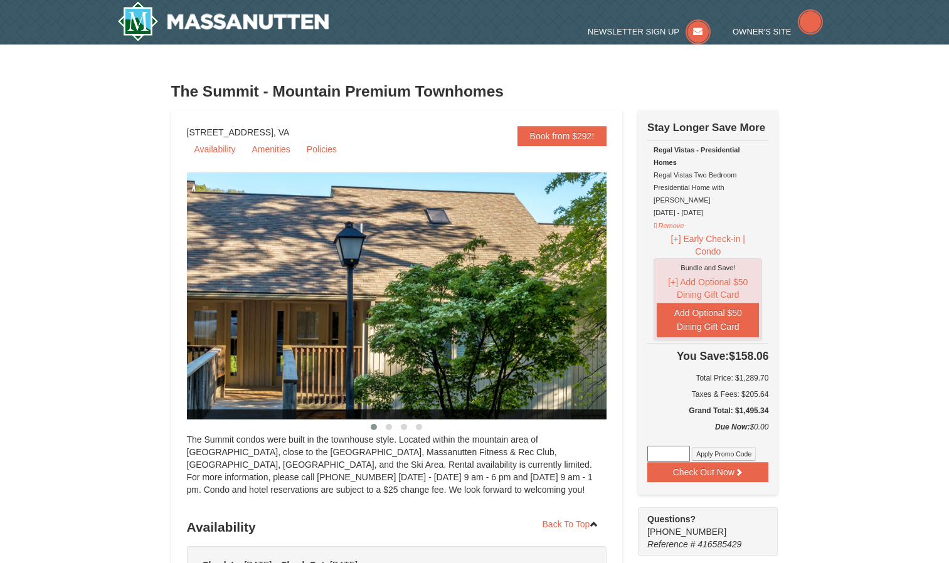
select select "10"
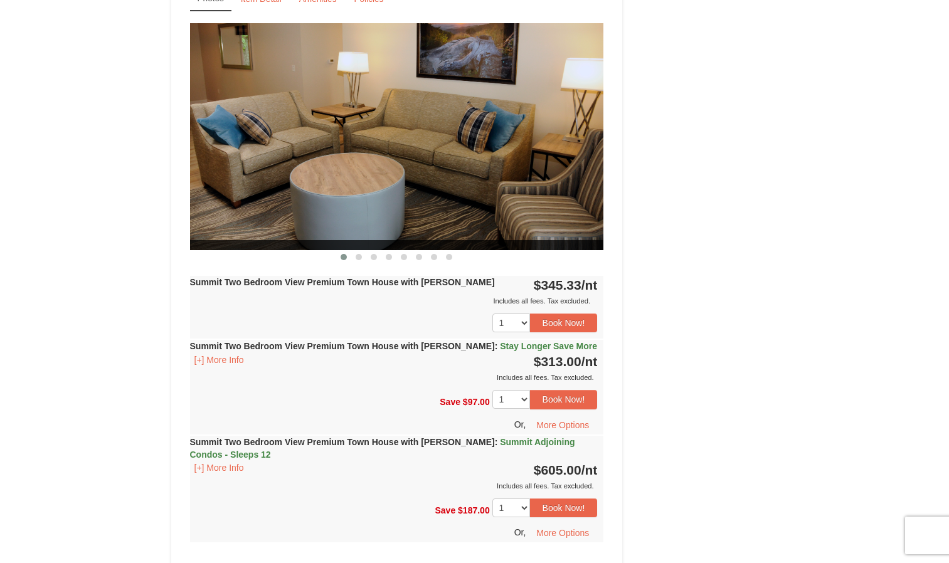
scroll to position [3532, 0]
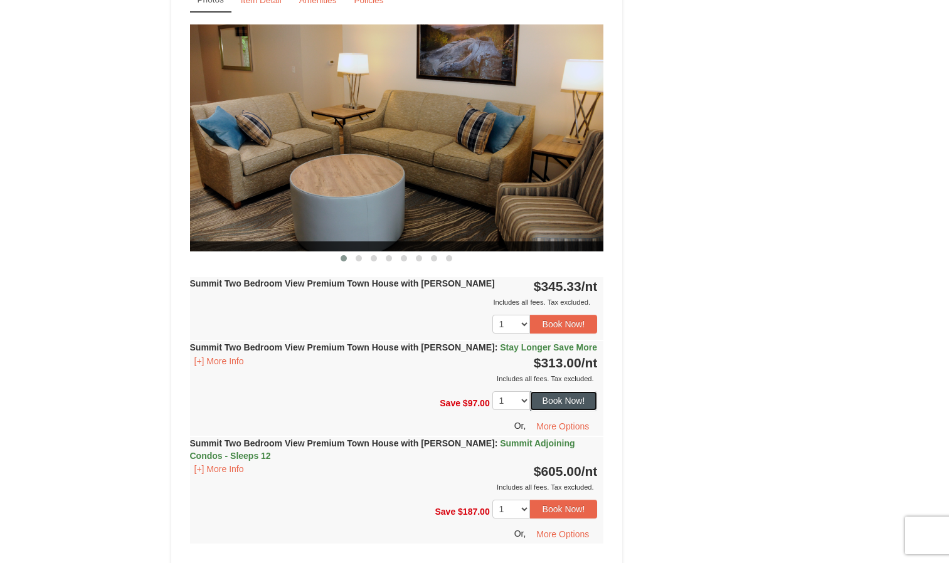
click at [566, 391] on button "Book Now!" at bounding box center [564, 400] width 68 height 19
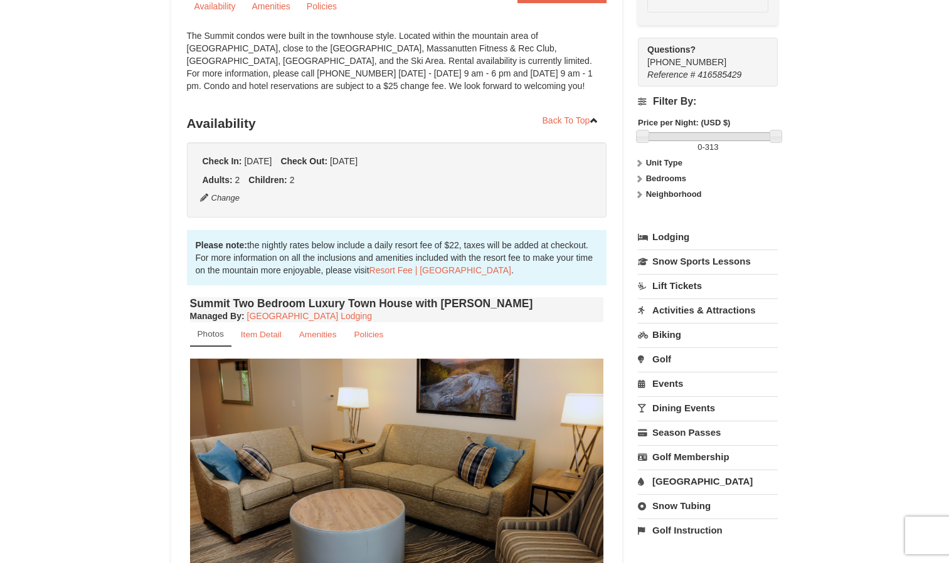
scroll to position [110, 0]
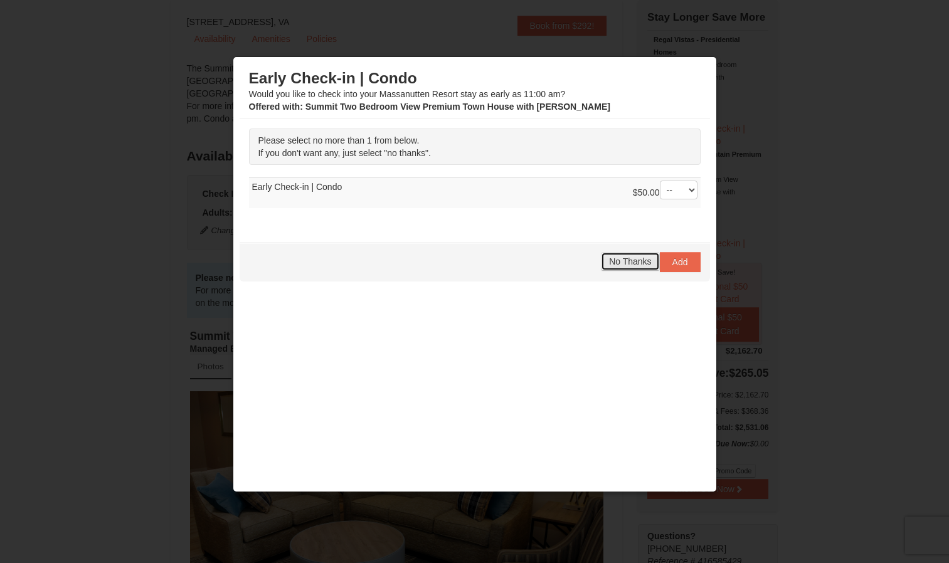
click at [628, 256] on span "No Thanks" at bounding box center [630, 261] width 42 height 10
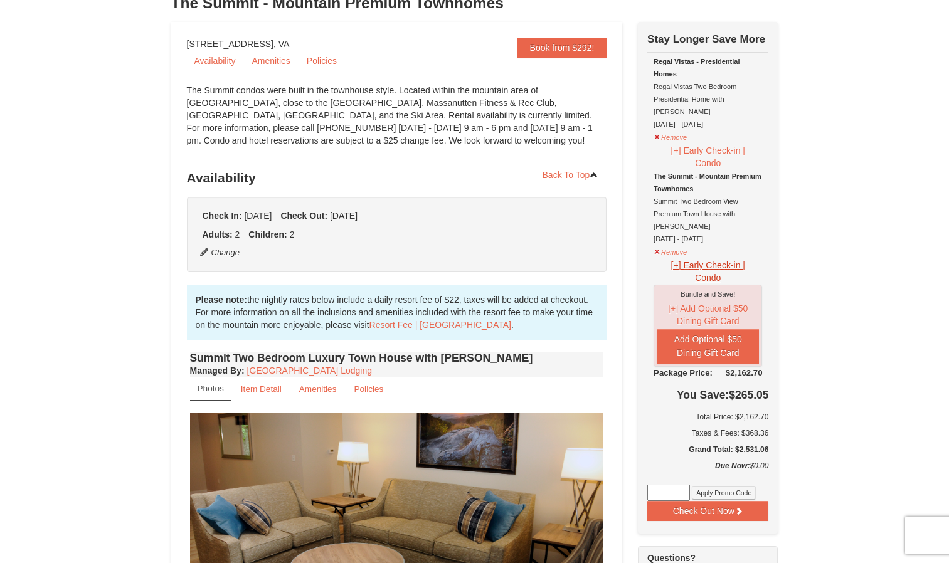
scroll to position [87, 0]
click at [661, 129] on button "Remove" at bounding box center [670, 137] width 34 height 16
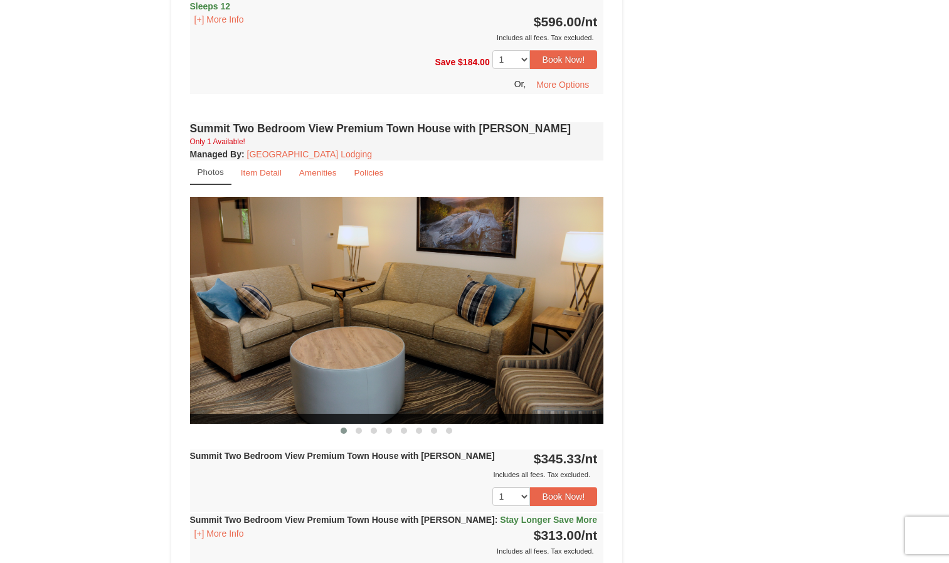
scroll to position [3384, 0]
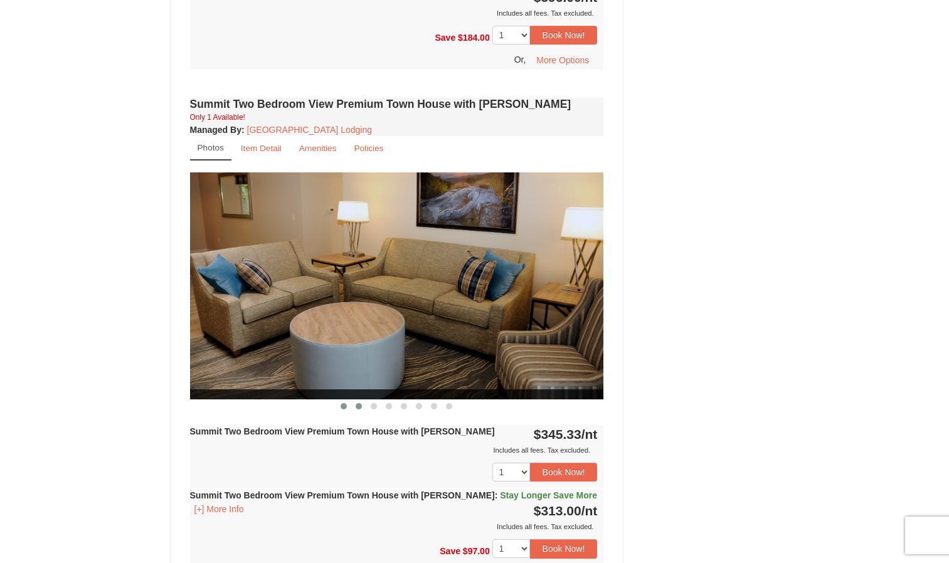
click at [359, 403] on span at bounding box center [358, 406] width 6 height 6
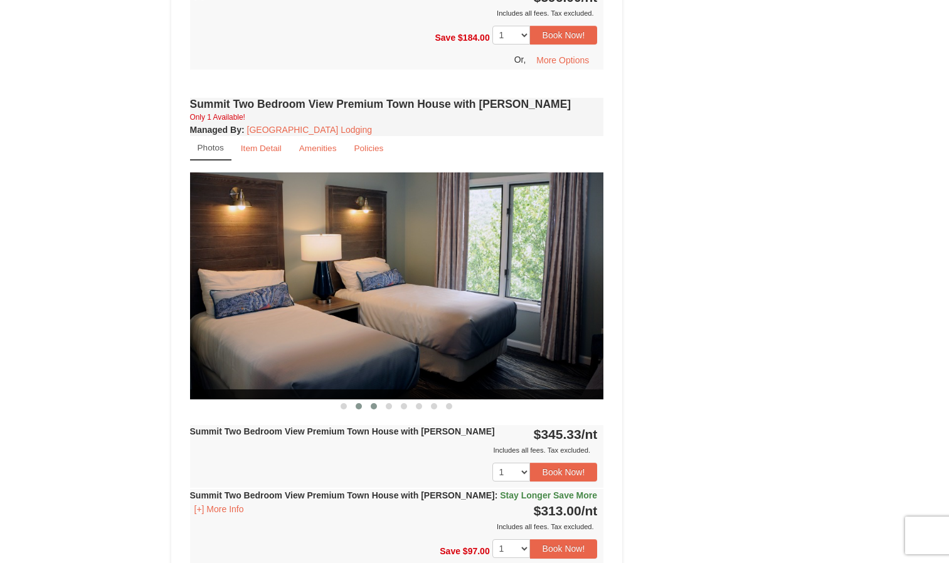
click at [373, 403] on span at bounding box center [374, 406] width 6 height 6
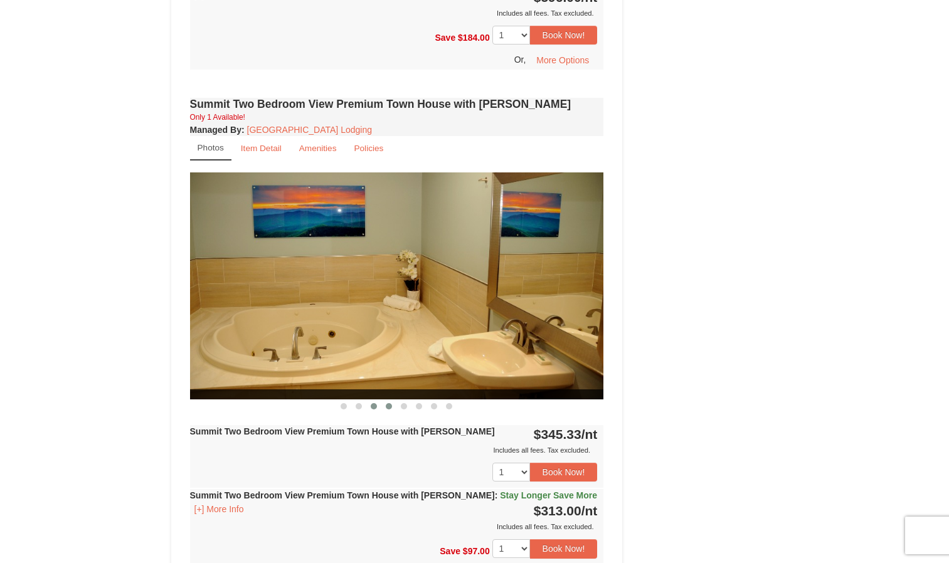
click at [386, 403] on span at bounding box center [389, 406] width 6 height 6
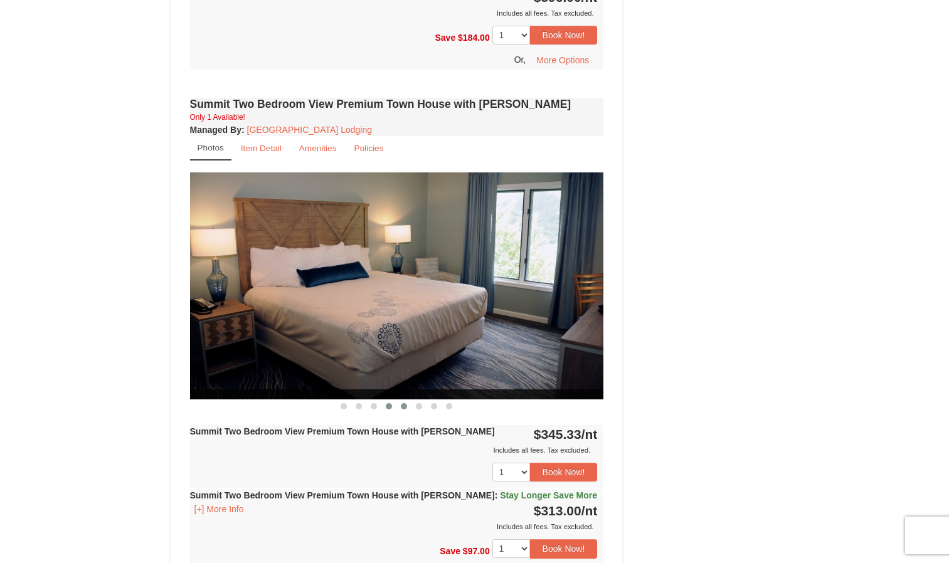
click at [396, 400] on button at bounding box center [403, 406] width 15 height 13
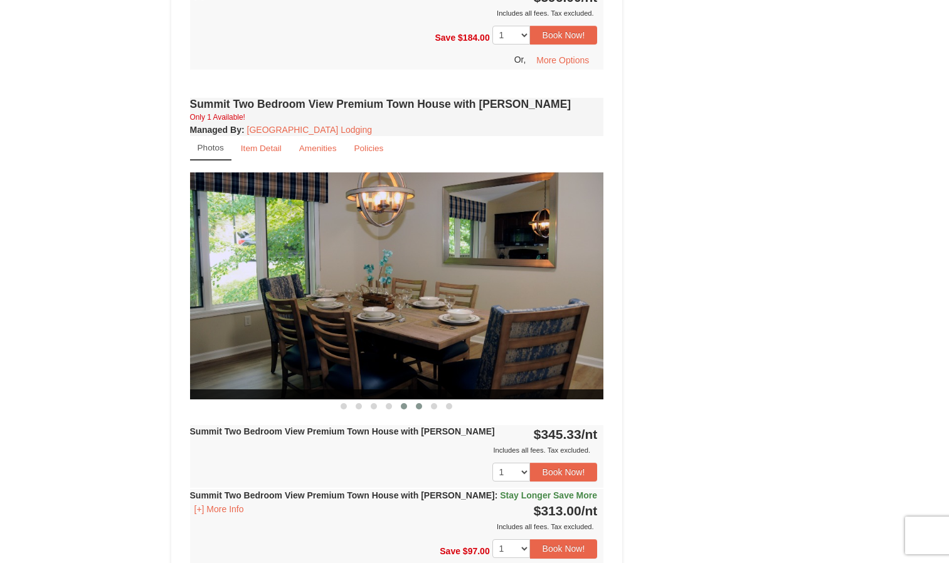
click at [422, 400] on button at bounding box center [418, 406] width 15 height 13
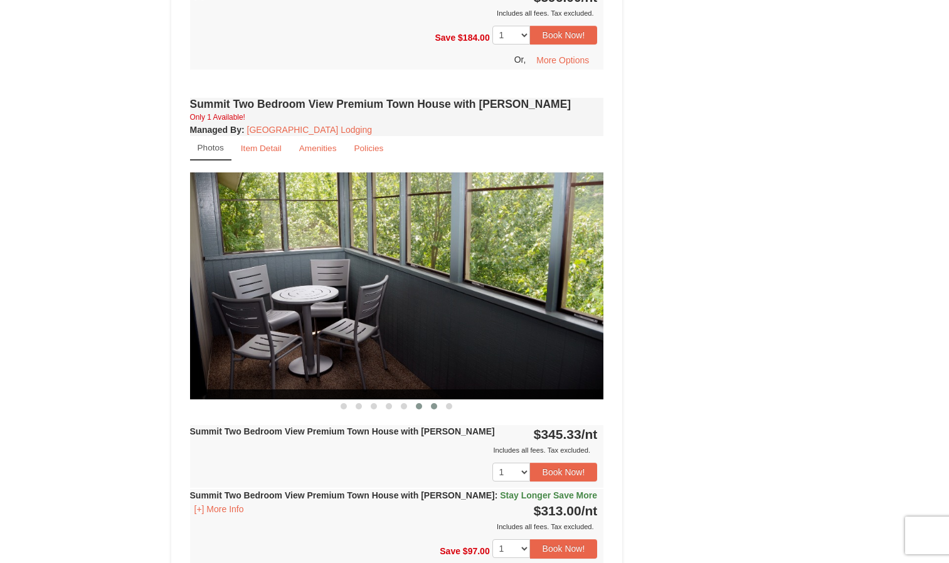
click at [431, 400] on button at bounding box center [433, 406] width 15 height 13
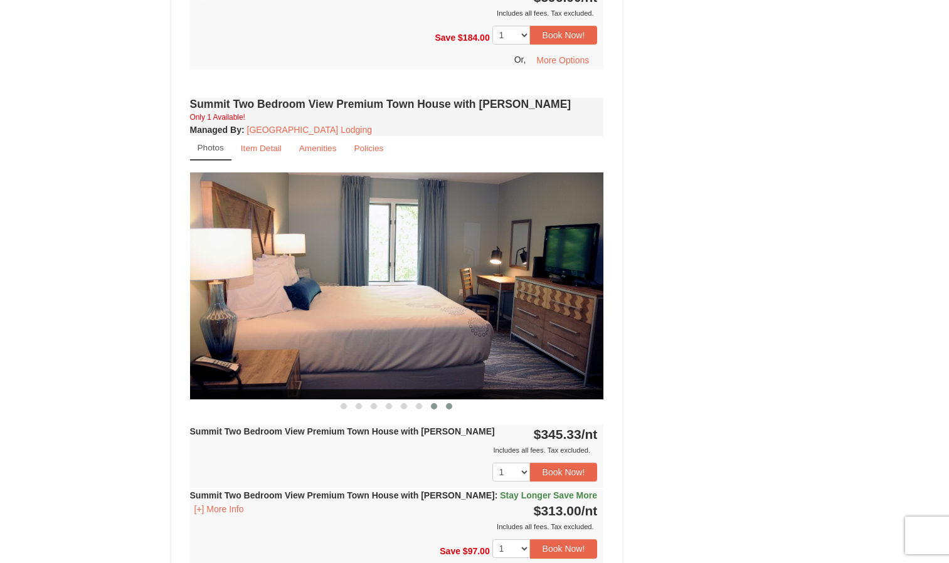
click at [446, 400] on button at bounding box center [448, 406] width 15 height 13
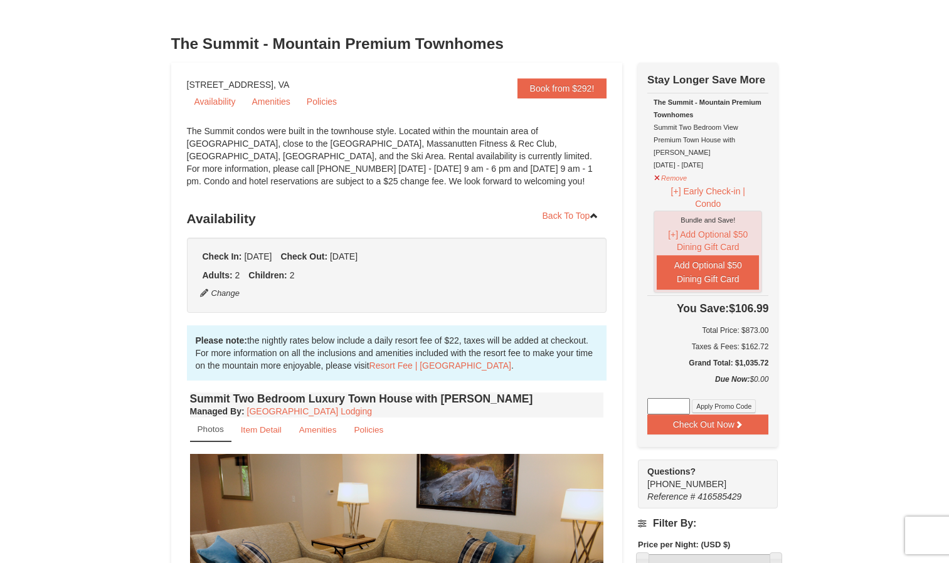
scroll to position [48, 0]
